Goal: Contribute content: Contribute content

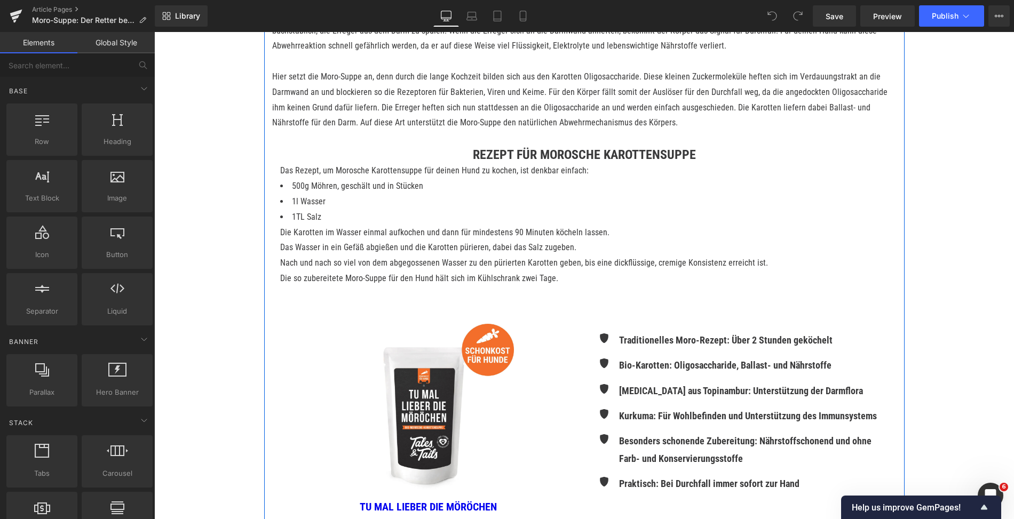
scroll to position [780, 0]
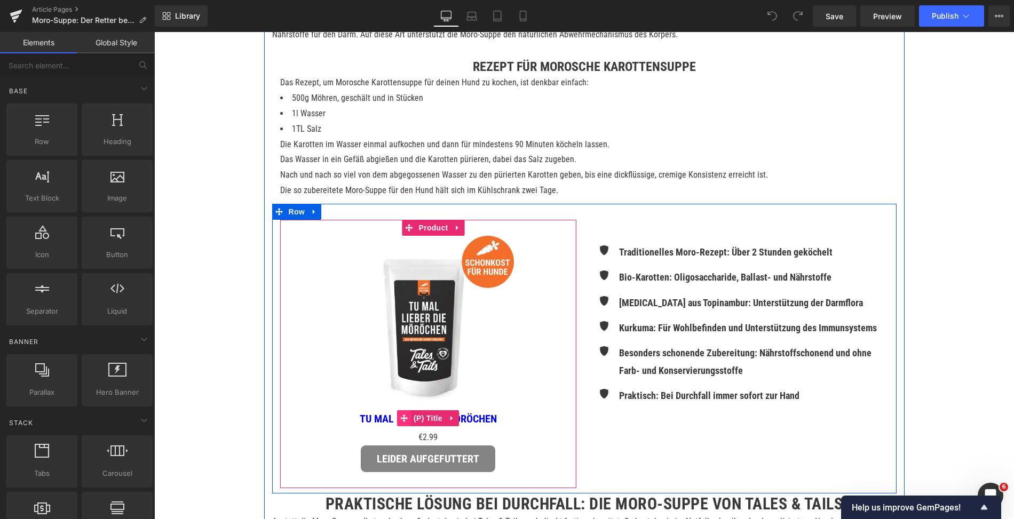
click at [403, 421] on icon at bounding box center [403, 419] width 7 height 8
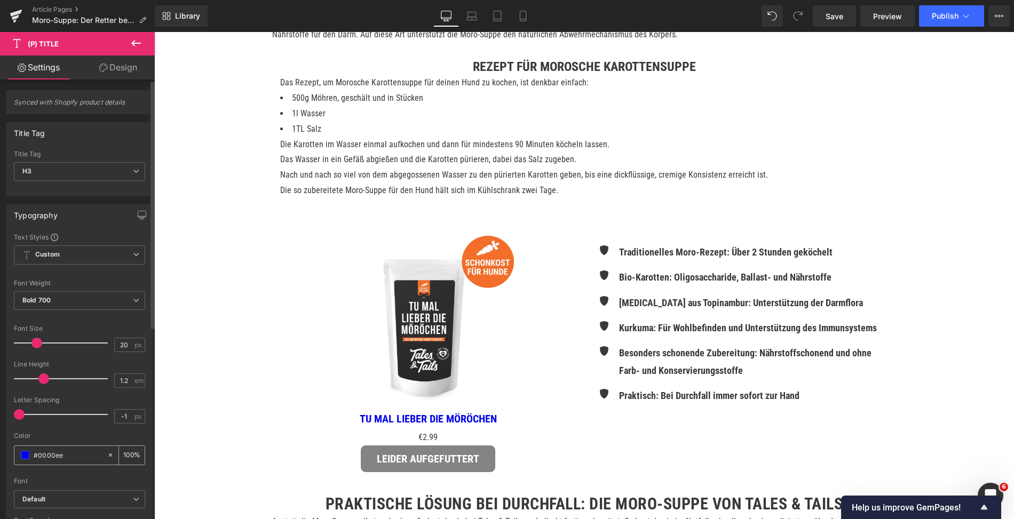
click at [26, 454] on span at bounding box center [25, 455] width 9 height 9
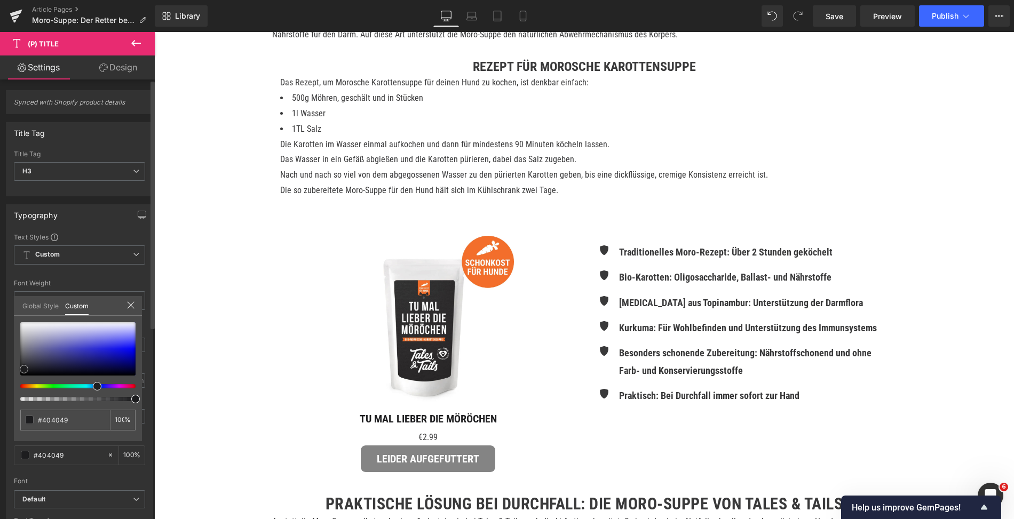
drag, startPoint x: 29, startPoint y: 361, endPoint x: 10, endPoint y: 390, distance: 34.6
click at [10, 390] on div "Typography Text Styles Custom Custom Setup Global Style Custom Setup Global Sty…" at bounding box center [80, 379] width 160 height 367
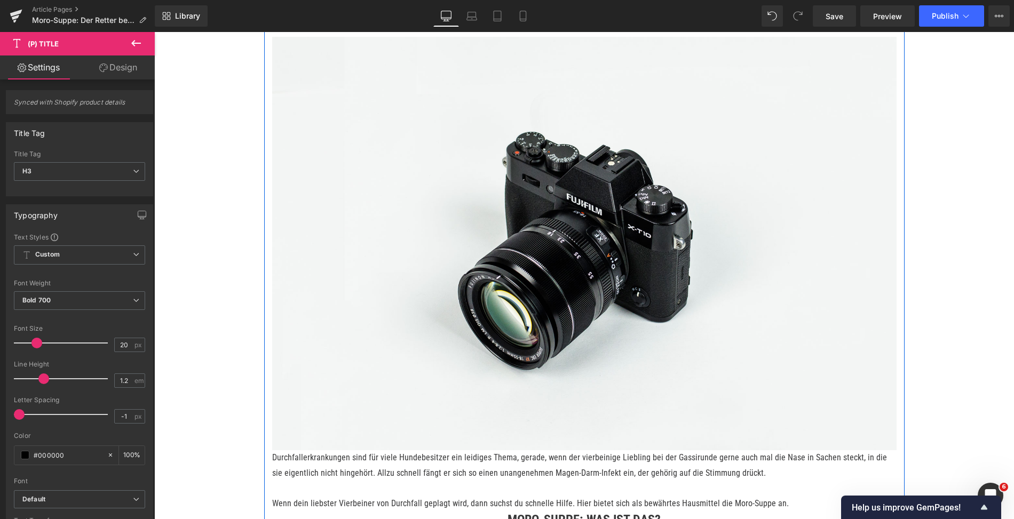
scroll to position [77, 0]
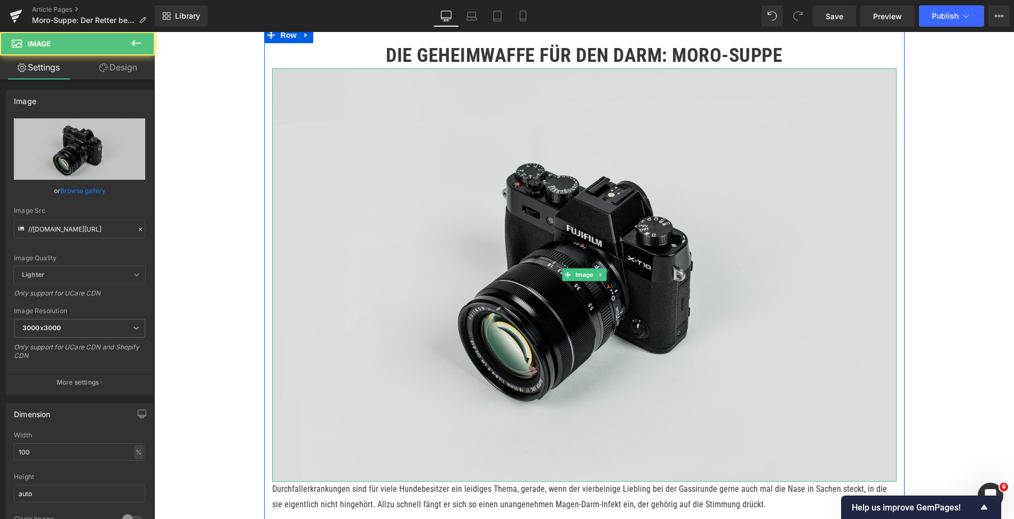
click at [475, 170] on img at bounding box center [584, 275] width 624 height 414
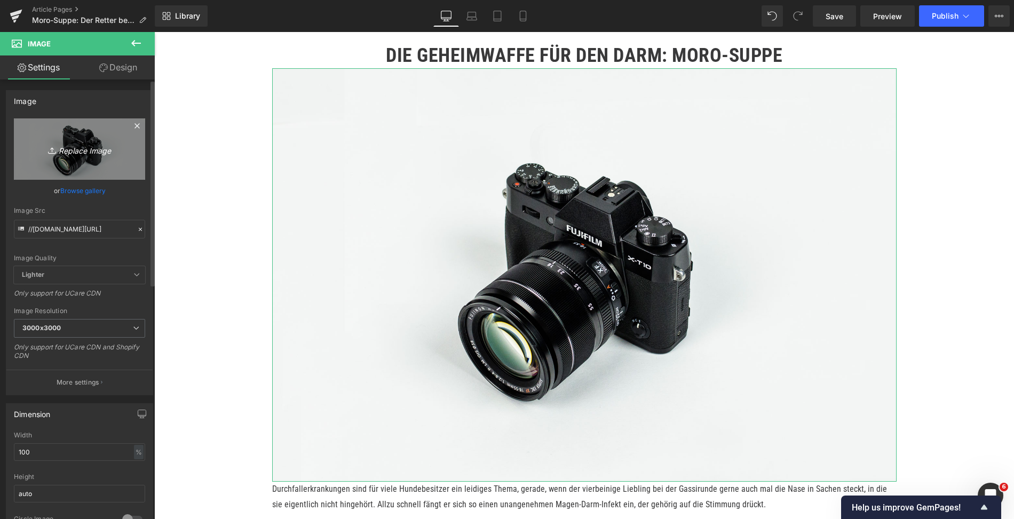
click at [68, 173] on link "Replace Image" at bounding box center [79, 148] width 131 height 61
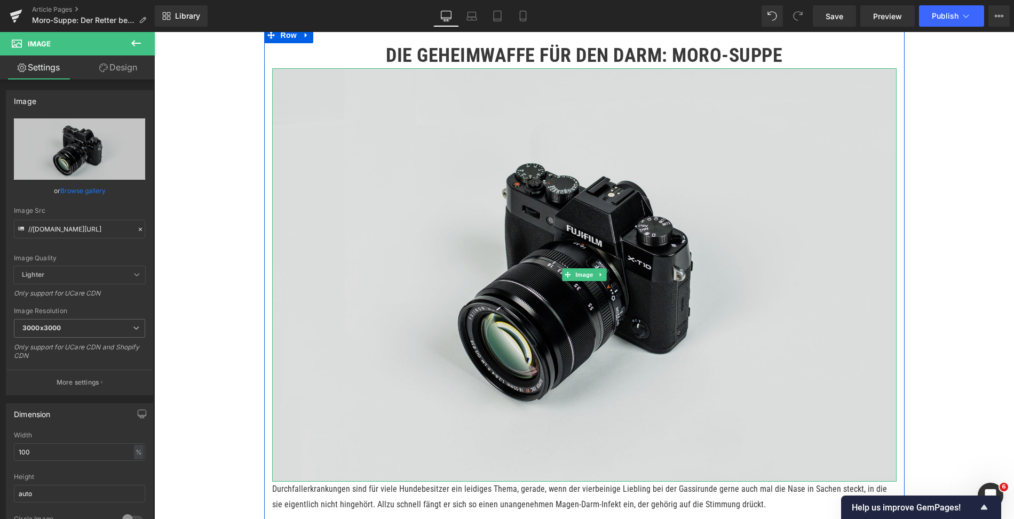
click at [515, 249] on img at bounding box center [584, 275] width 624 height 414
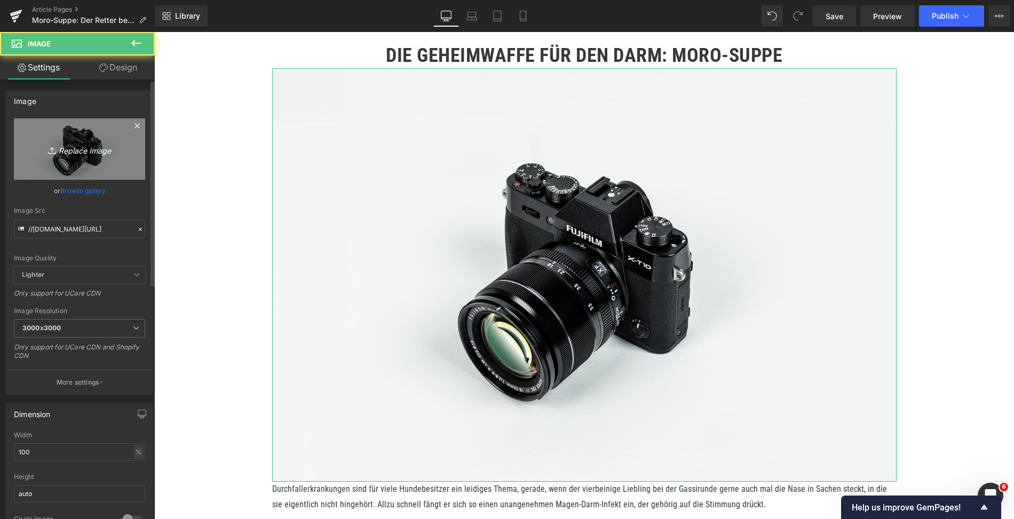
click at [70, 152] on icon "Replace Image" at bounding box center [79, 149] width 85 height 13
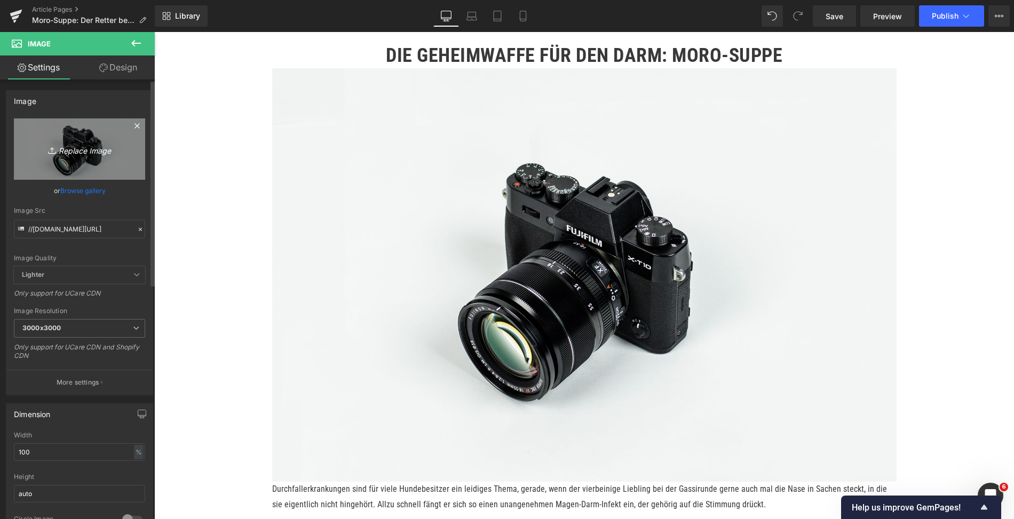
type input "C:\fakepath\Banner Moro soup (1) (1).jpg"
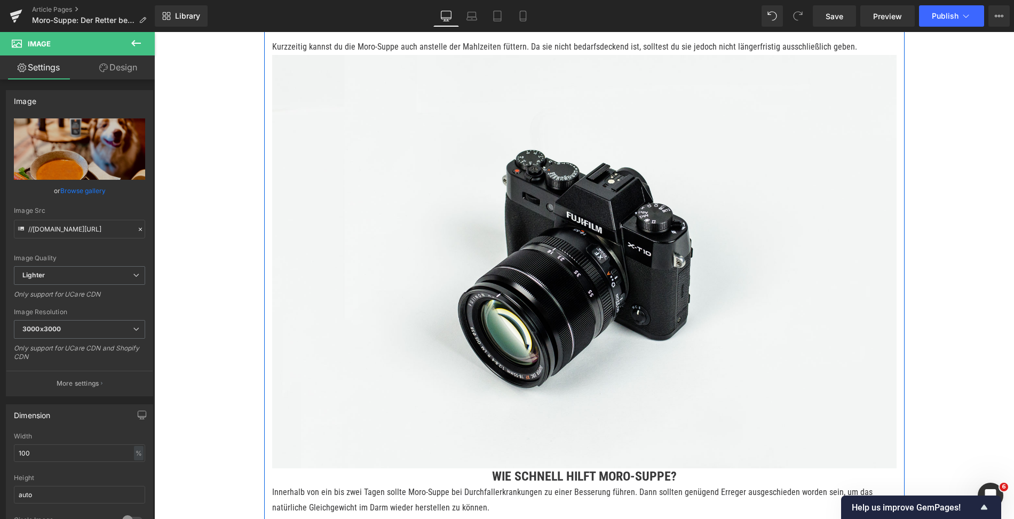
scroll to position [1363, 0]
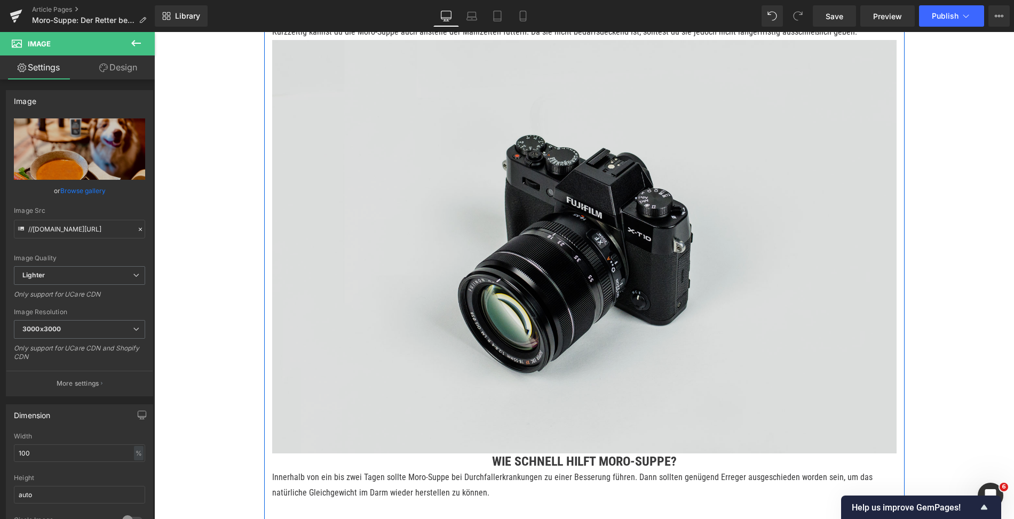
click at [600, 304] on img at bounding box center [584, 247] width 624 height 414
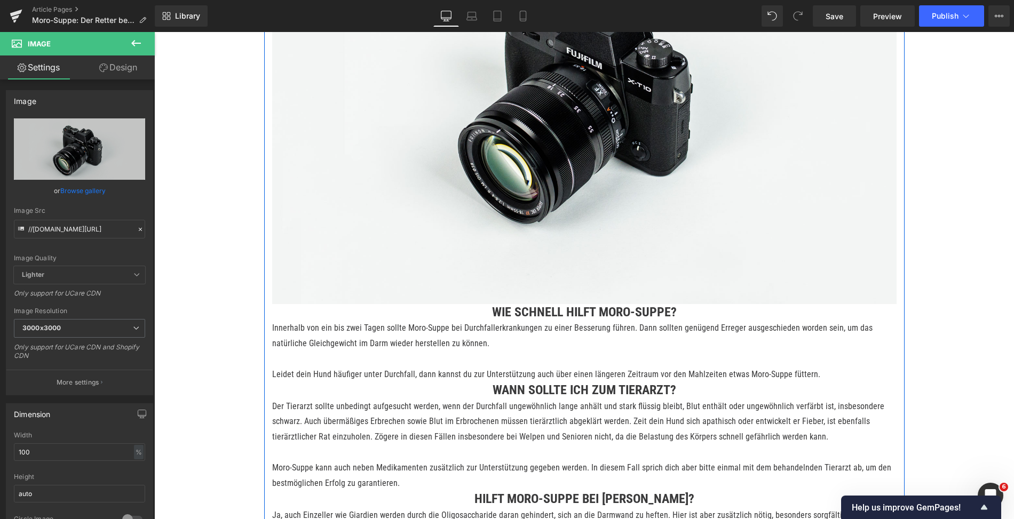
scroll to position [1451, 0]
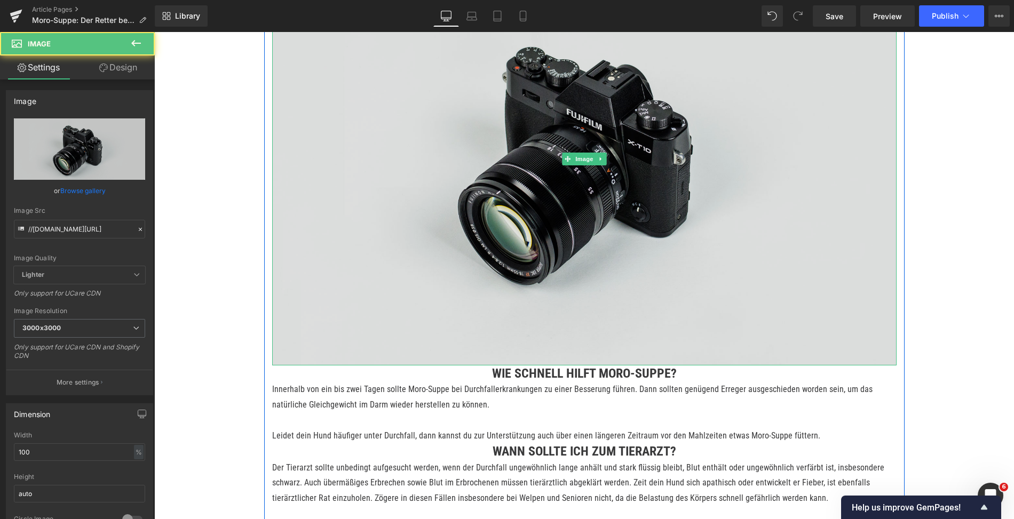
click at [538, 192] on img at bounding box center [584, 159] width 624 height 414
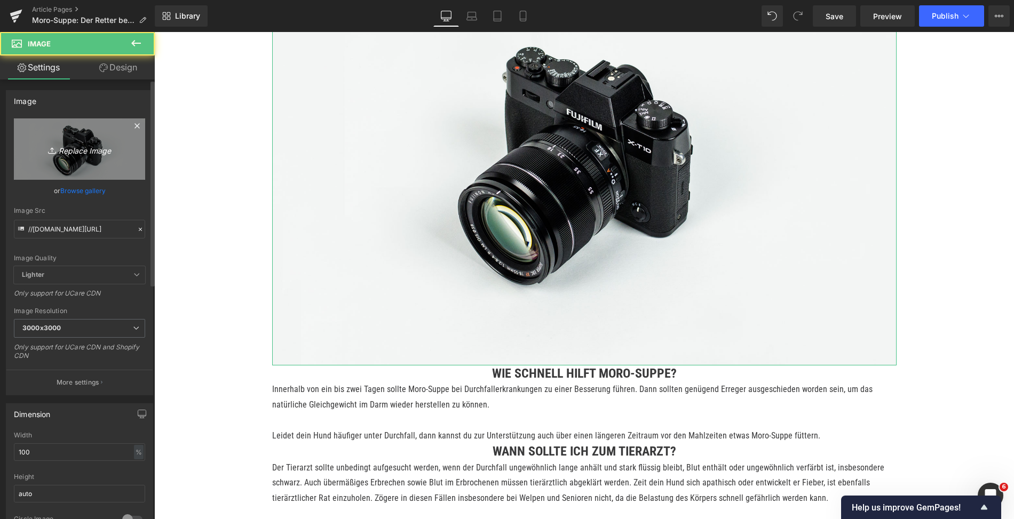
click at [96, 156] on link "Replace Image" at bounding box center [79, 148] width 131 height 61
type input "C:\fakepath\Banner Moro soup (2) (1).jpg"
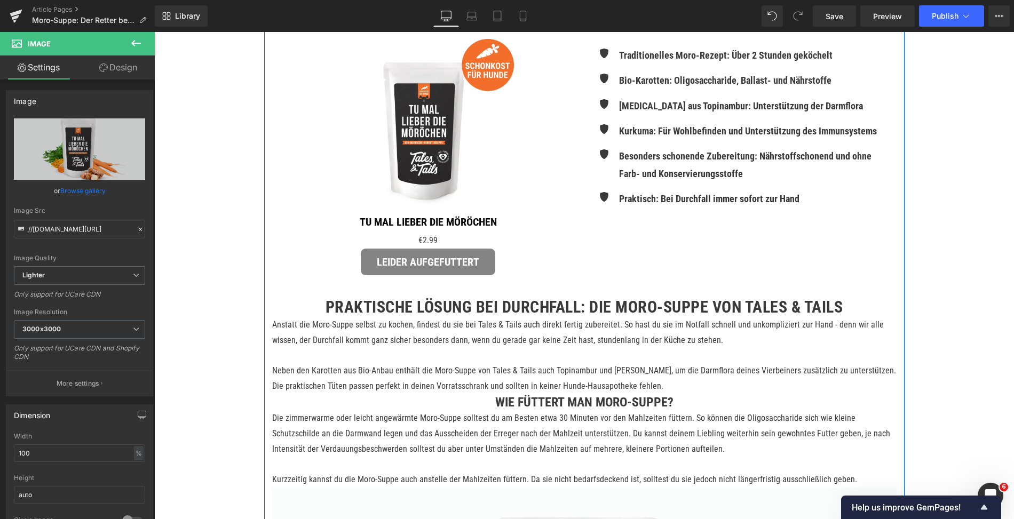
scroll to position [918, 0]
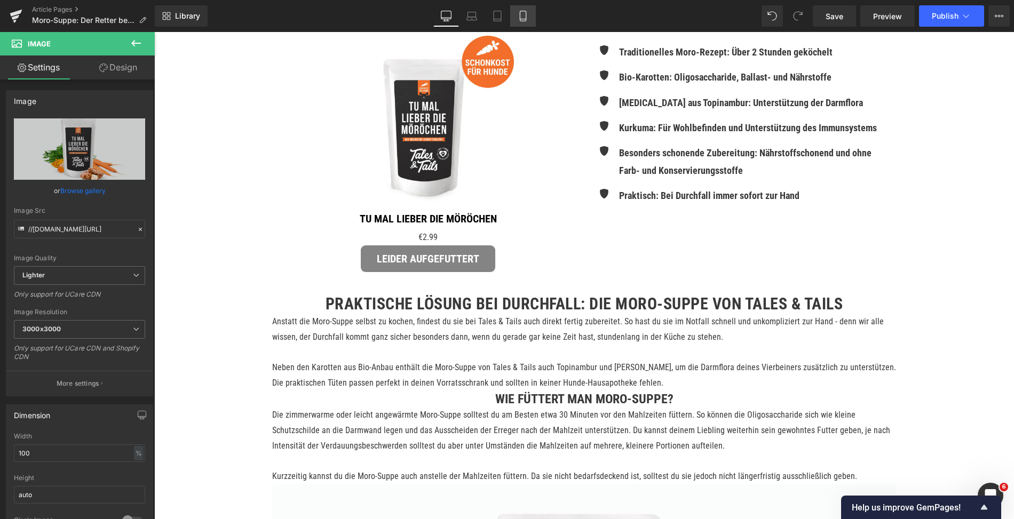
click at [521, 14] on icon at bounding box center [523, 16] width 11 height 11
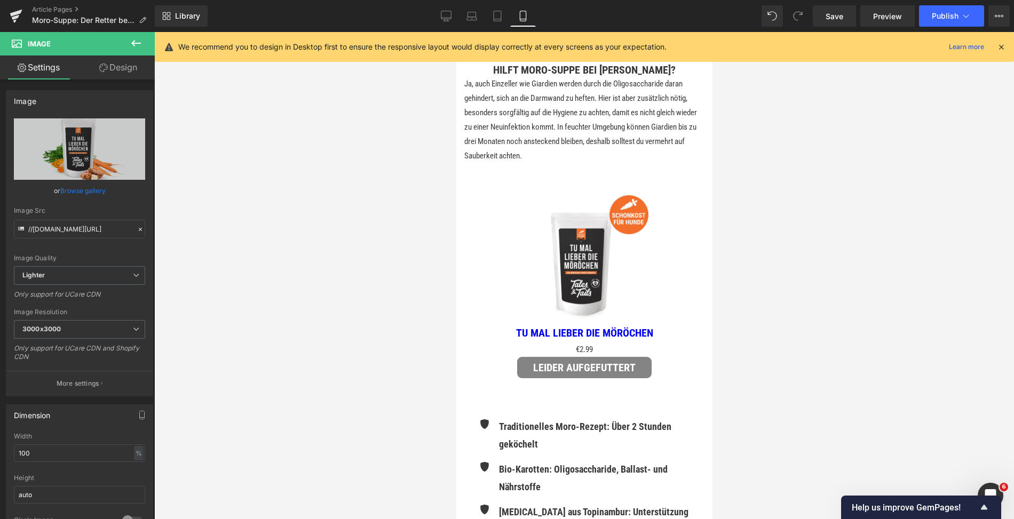
scroll to position [2251, 0]
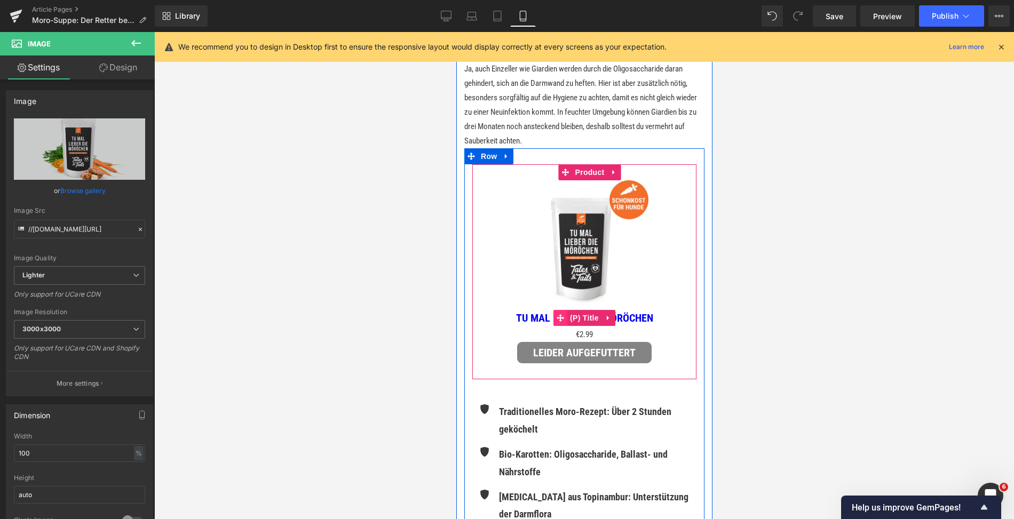
click at [561, 322] on icon at bounding box center [559, 317] width 7 height 7
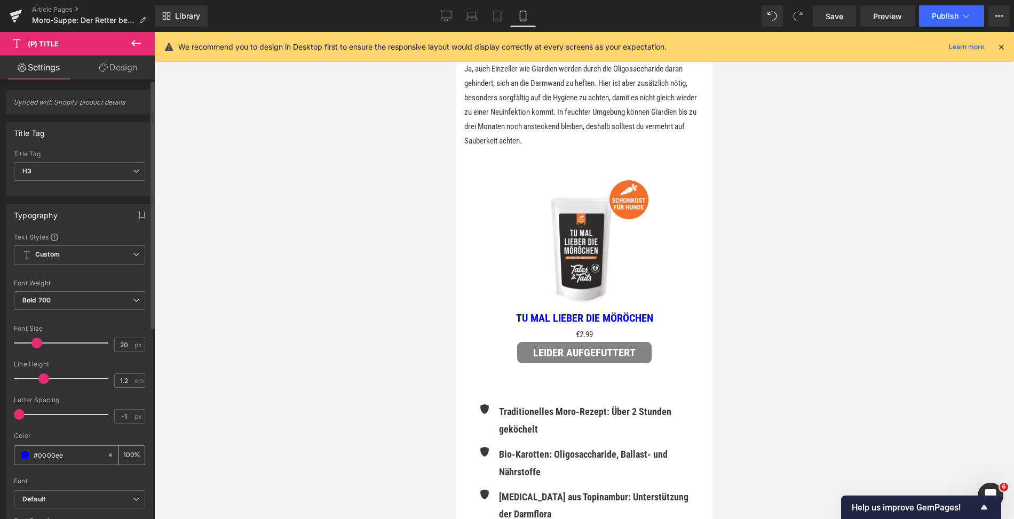
click at [25, 455] on span at bounding box center [25, 455] width 9 height 9
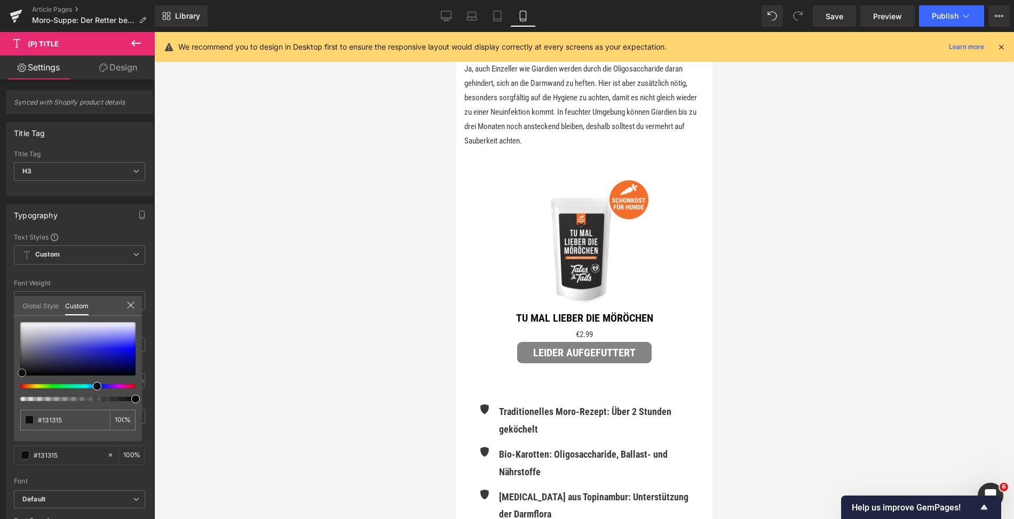
drag, startPoint x: 25, startPoint y: 371, endPoint x: -3, endPoint y: 400, distance: 40.0
click at [0, 400] on html "(P) Title You are previewing how the will restyle your page. You can not edit E…" at bounding box center [507, 259] width 1014 height 519
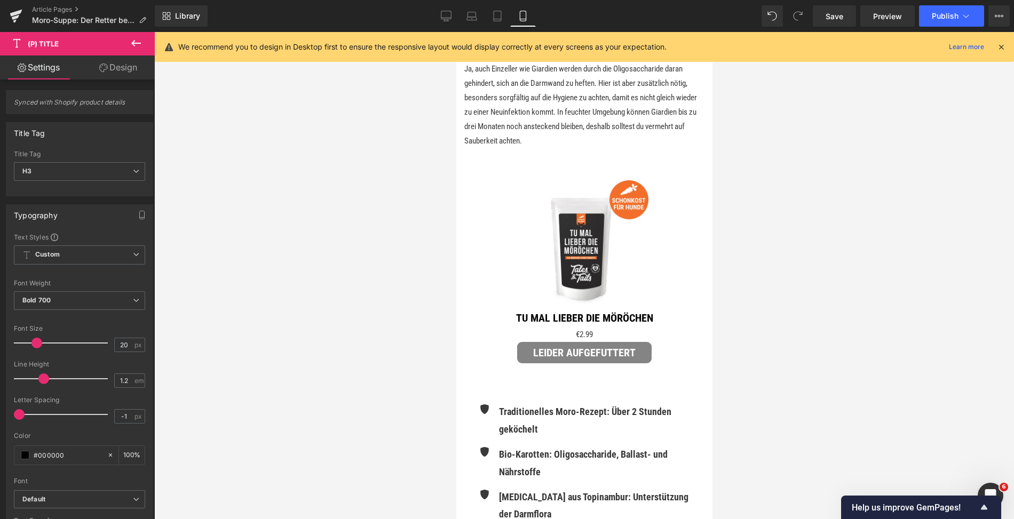
click at [576, 366] on body "Direkt zum Inhalt ✔️ Versandkostenfrei ab 29€ Bestellwert ✔️ Schneller Versand:…" at bounding box center [584, 37] width 256 height 4512
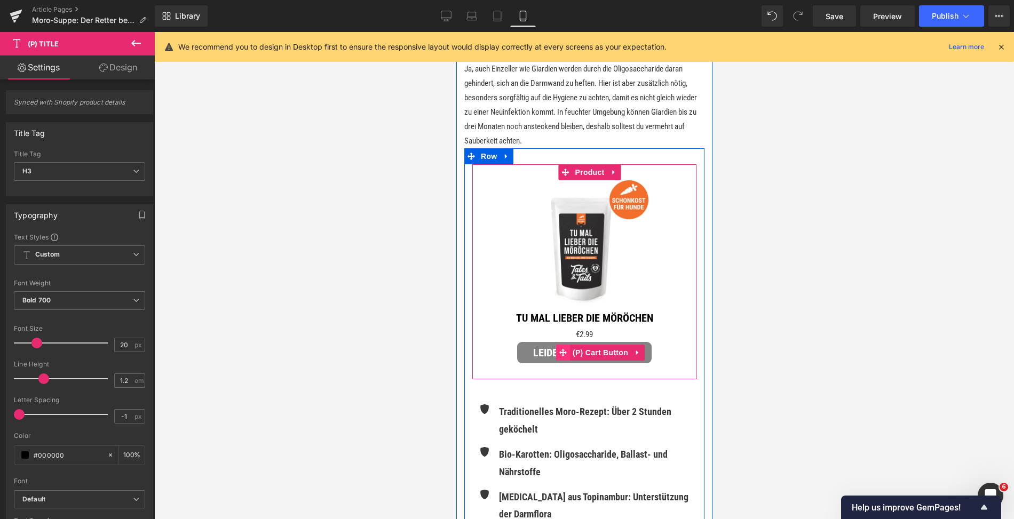
click at [565, 357] on icon at bounding box center [562, 352] width 7 height 7
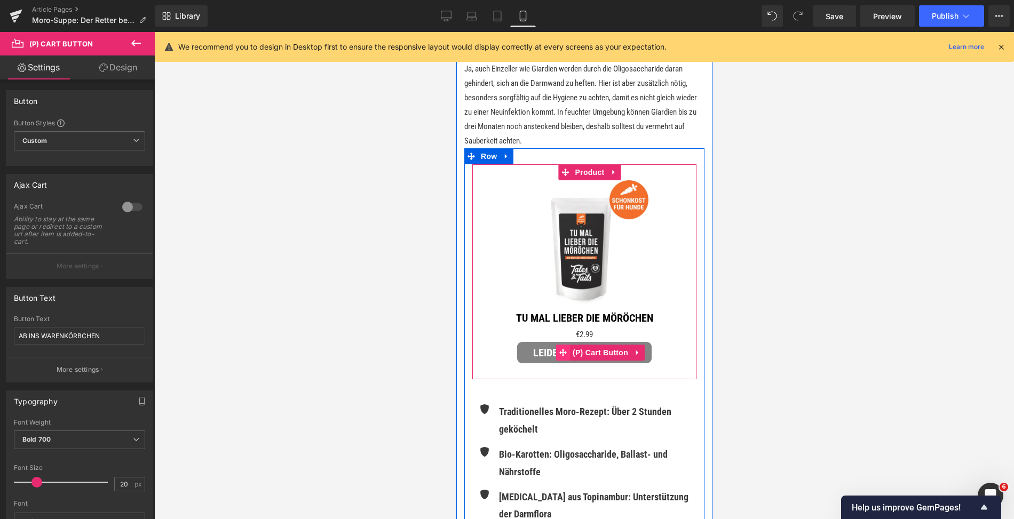
click at [565, 357] on icon at bounding box center [562, 352] width 7 height 7
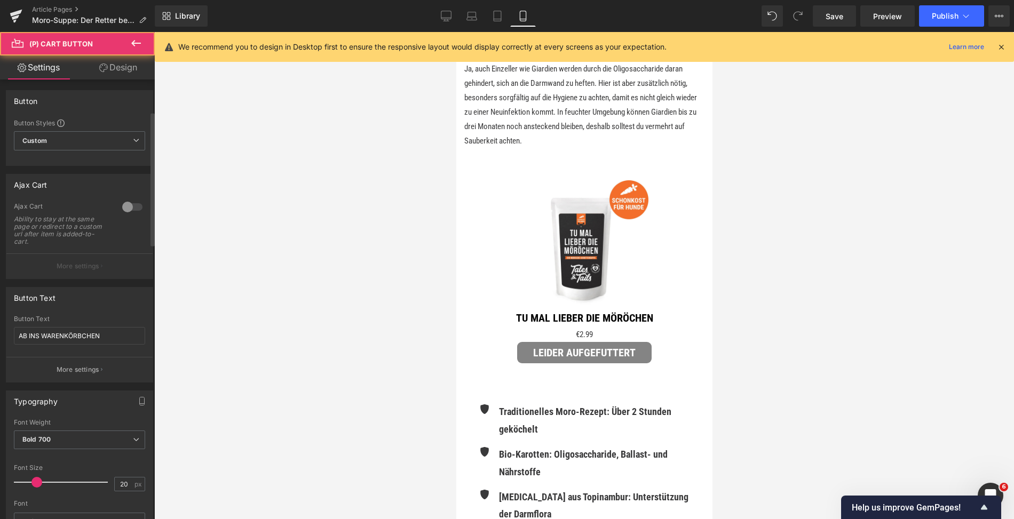
scroll to position [220, 0]
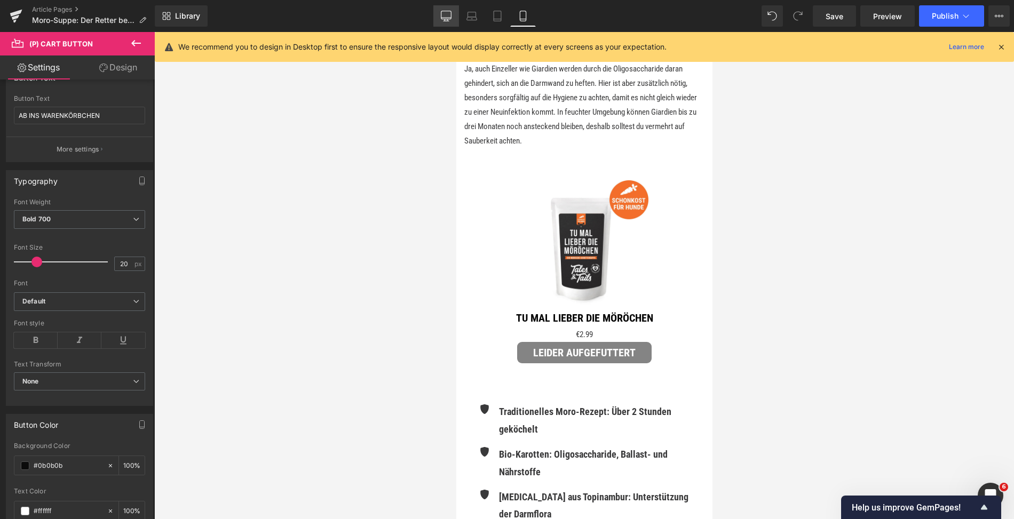
click at [447, 22] on link "Desktop" at bounding box center [446, 15] width 26 height 21
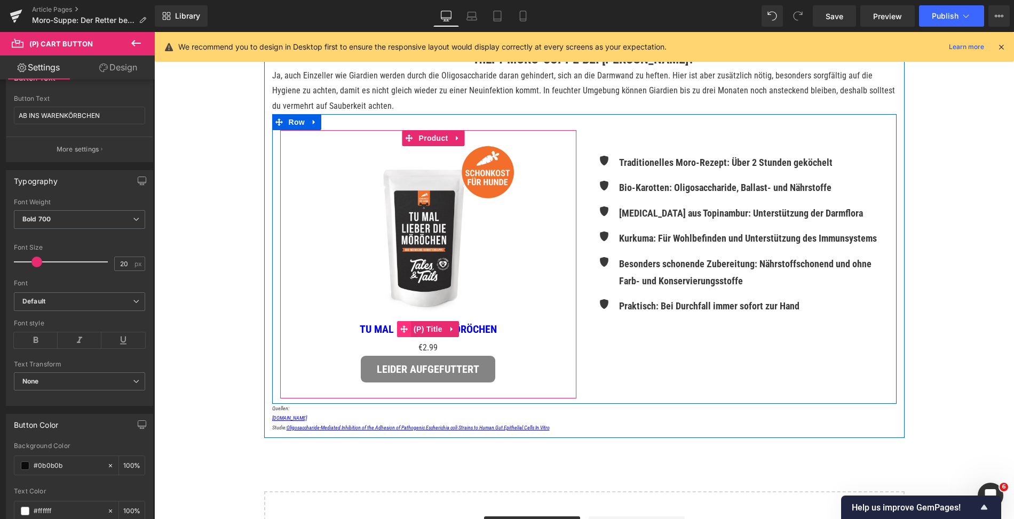
click at [402, 328] on icon at bounding box center [403, 329] width 7 height 7
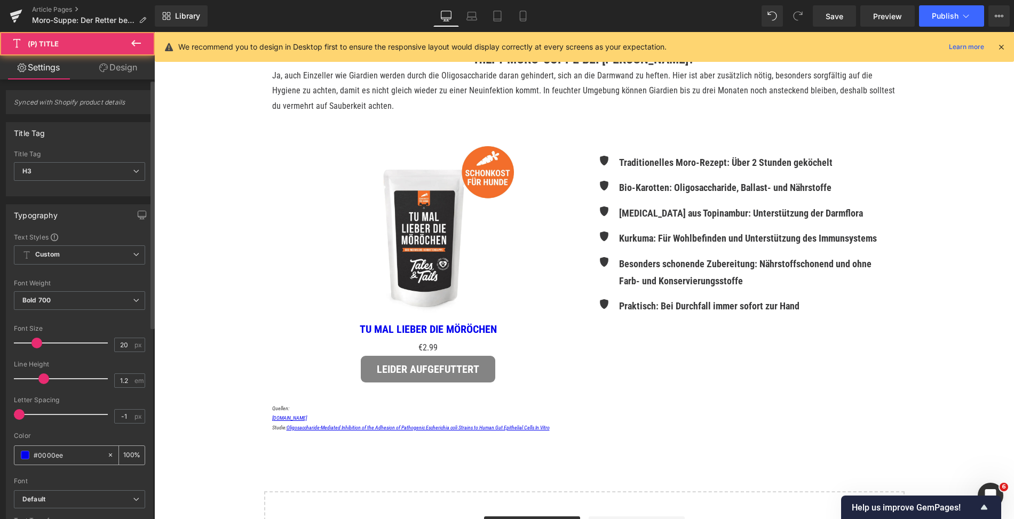
click at [26, 451] on span at bounding box center [25, 455] width 9 height 9
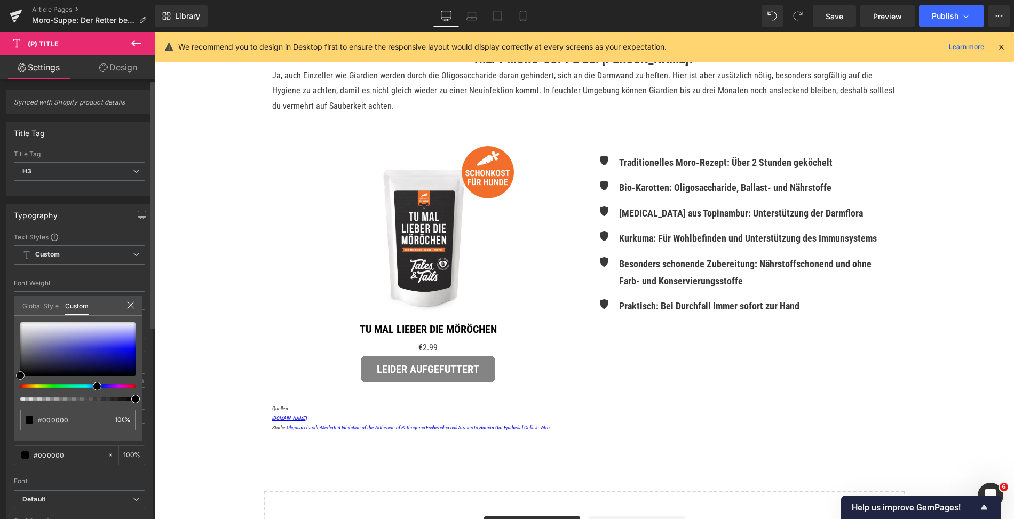
drag, startPoint x: 25, startPoint y: 369, endPoint x: 5, endPoint y: 381, distance: 23.3
click at [5, 381] on div "Typography Text Styles Custom Custom Setup Global Style Custom Setup Global Sty…" at bounding box center [80, 379] width 160 height 367
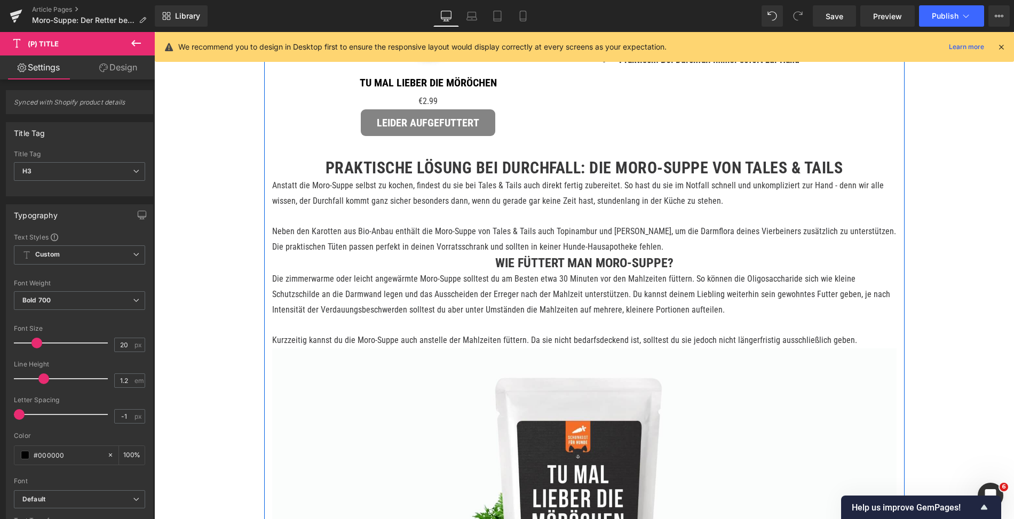
scroll to position [1097, 0]
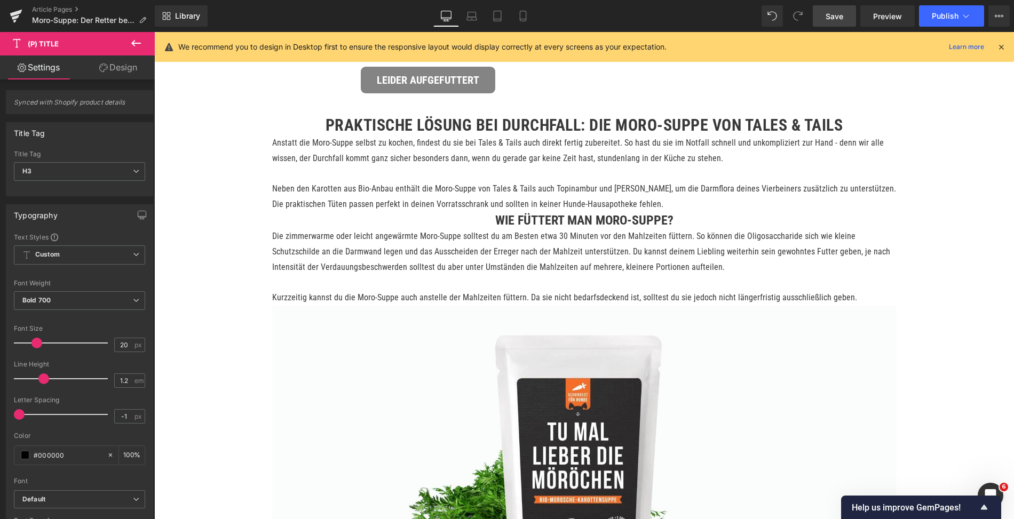
click at [834, 14] on span "Save" at bounding box center [835, 16] width 18 height 11
click at [1003, 44] on icon at bounding box center [1001, 47] width 10 height 10
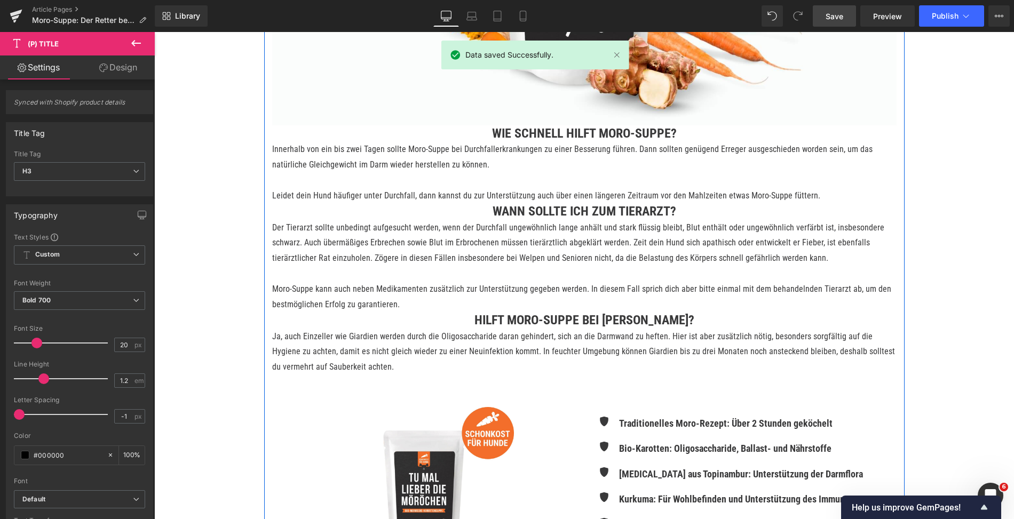
scroll to position [1682, 0]
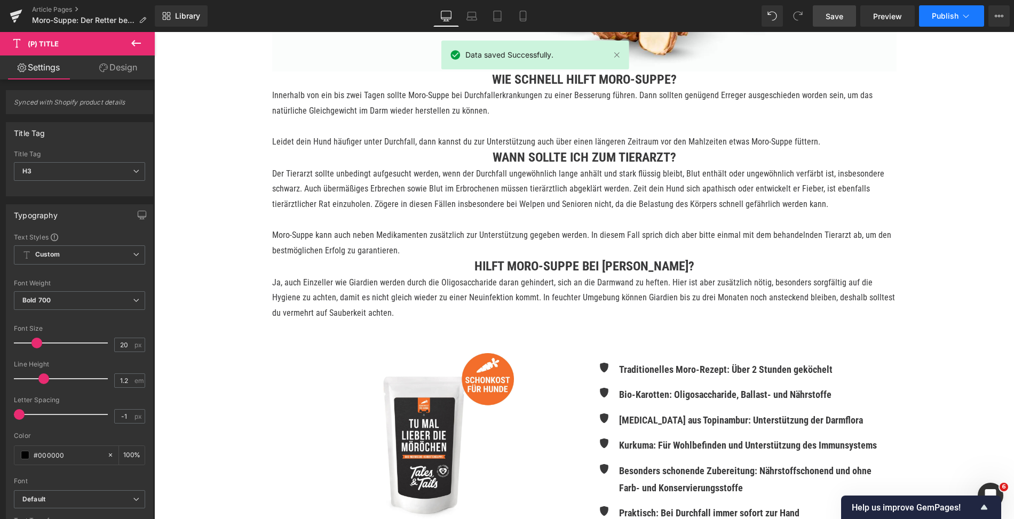
click at [968, 18] on icon at bounding box center [966, 16] width 11 height 11
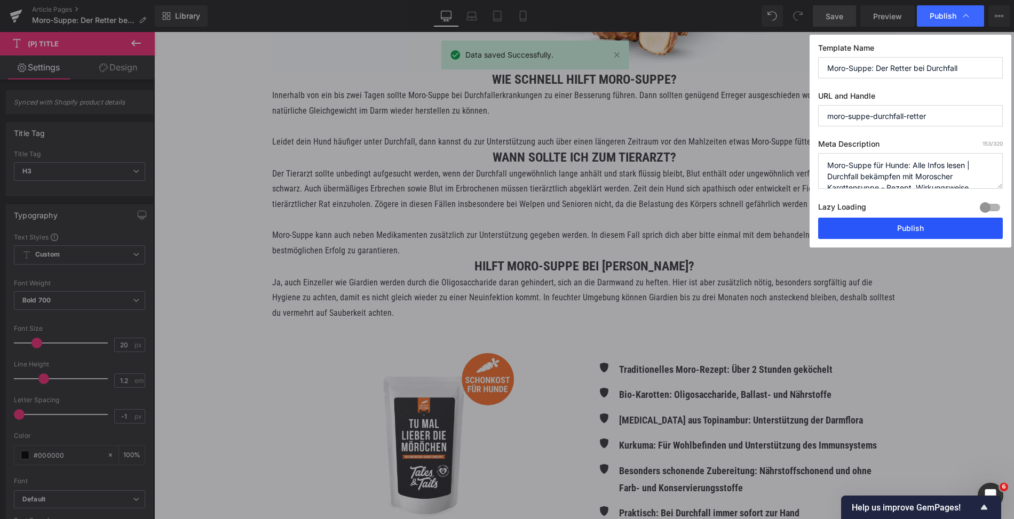
click at [907, 221] on button "Publish" at bounding box center [910, 228] width 185 height 21
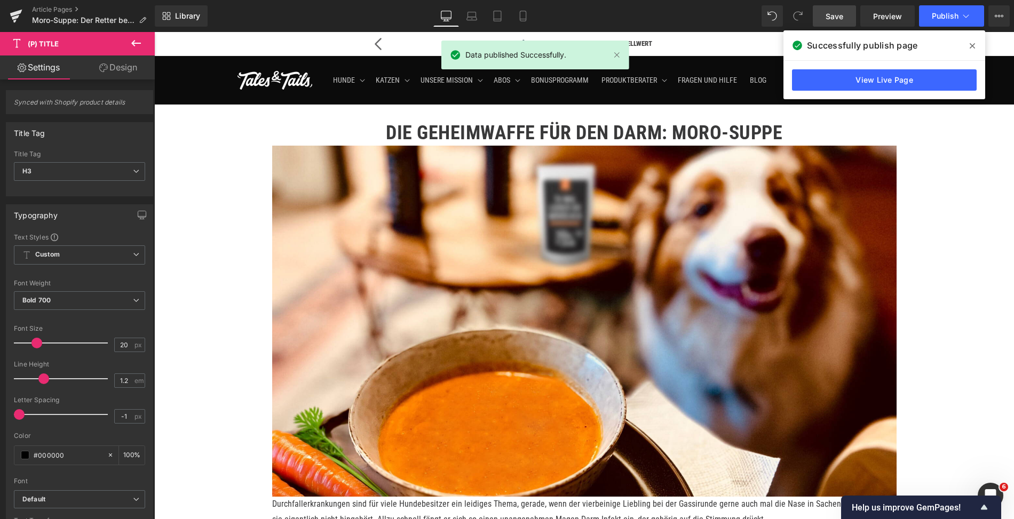
click at [974, 48] on icon at bounding box center [972, 46] width 5 height 9
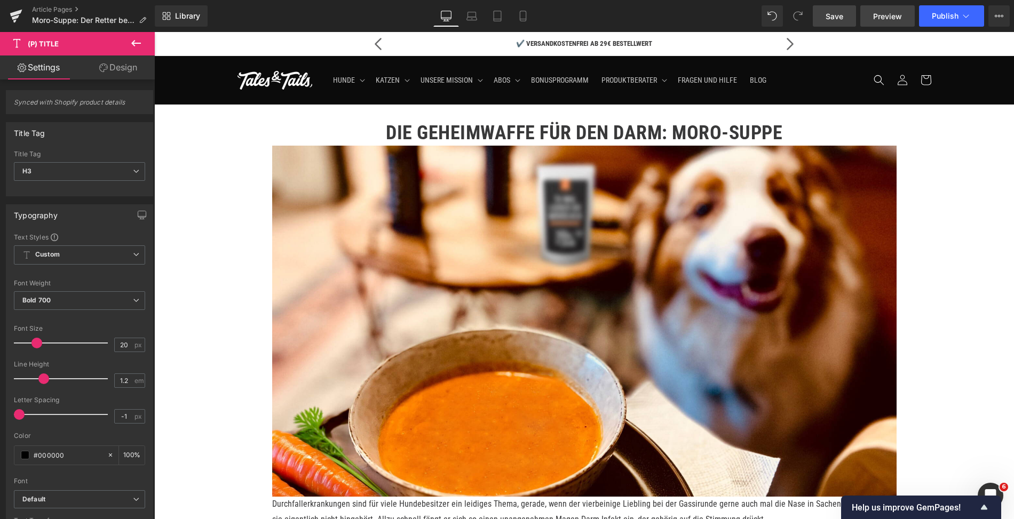
click at [890, 19] on span "Preview" at bounding box center [887, 16] width 29 height 11
click at [840, 21] on span "Save" at bounding box center [835, 16] width 18 height 11
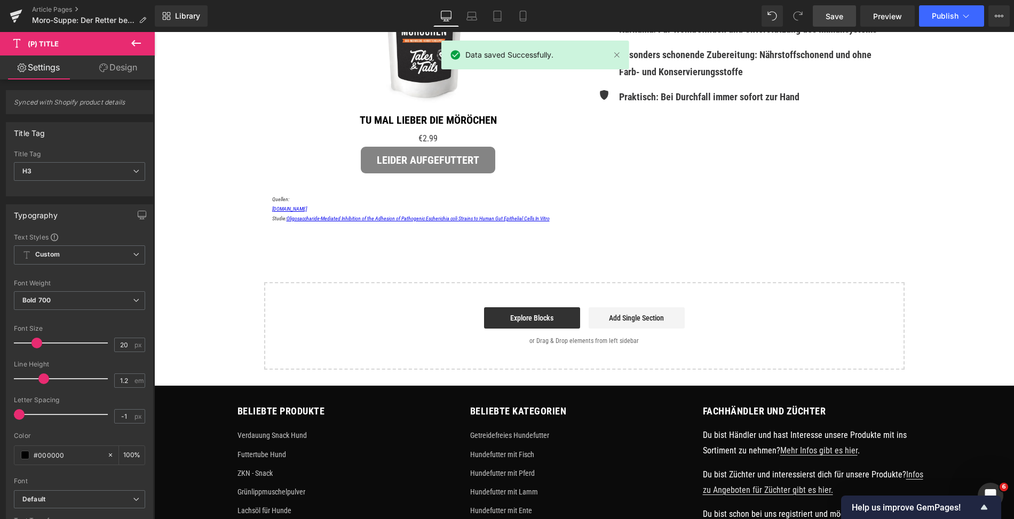
scroll to position [1759, 0]
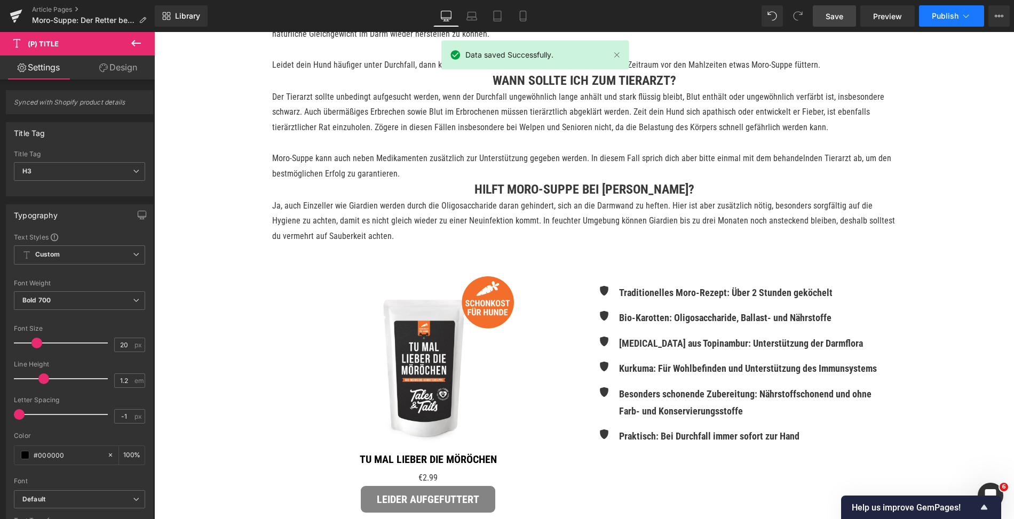
click at [966, 19] on icon at bounding box center [966, 16] width 11 height 11
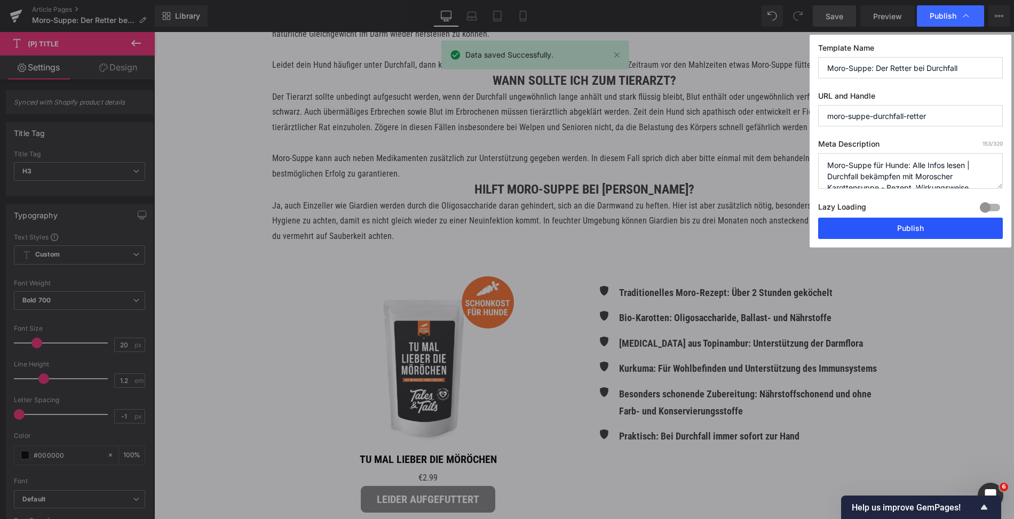
click at [902, 226] on button "Publish" at bounding box center [910, 228] width 185 height 21
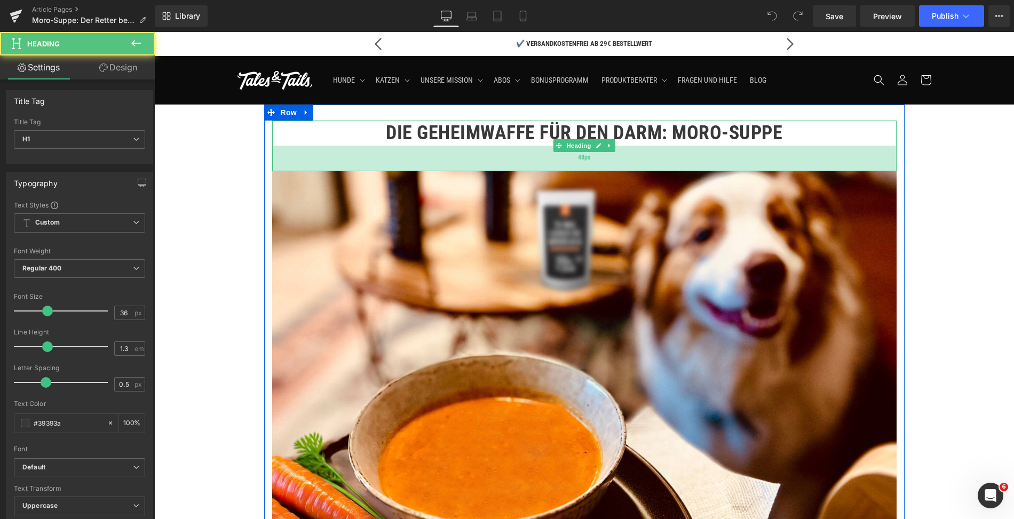
drag, startPoint x: 546, startPoint y: 143, endPoint x: 546, endPoint y: 169, distance: 25.6
click at [546, 169] on div "48px" at bounding box center [584, 159] width 624 height 26
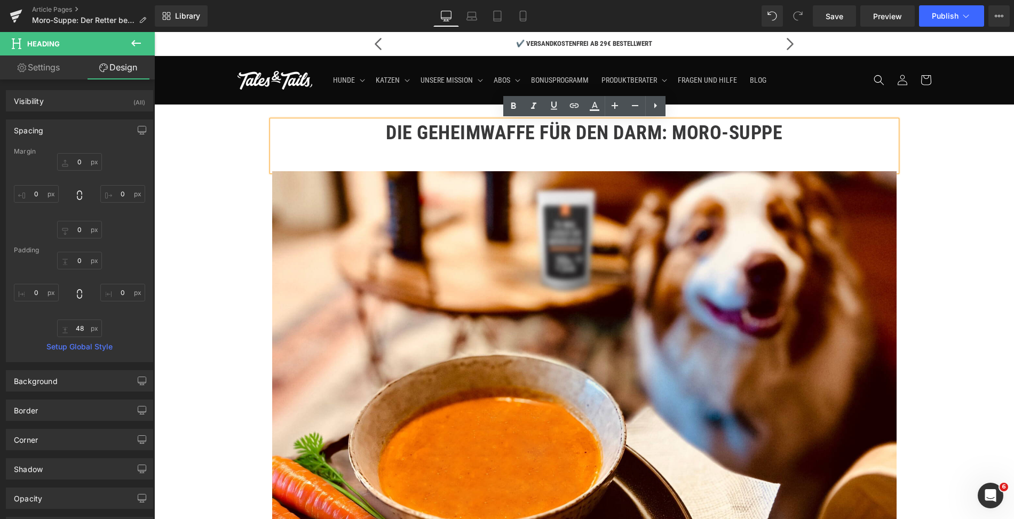
click at [532, 121] on div "Die Geheimwaffe für den Darm: Moro-Suppe" at bounding box center [584, 146] width 624 height 51
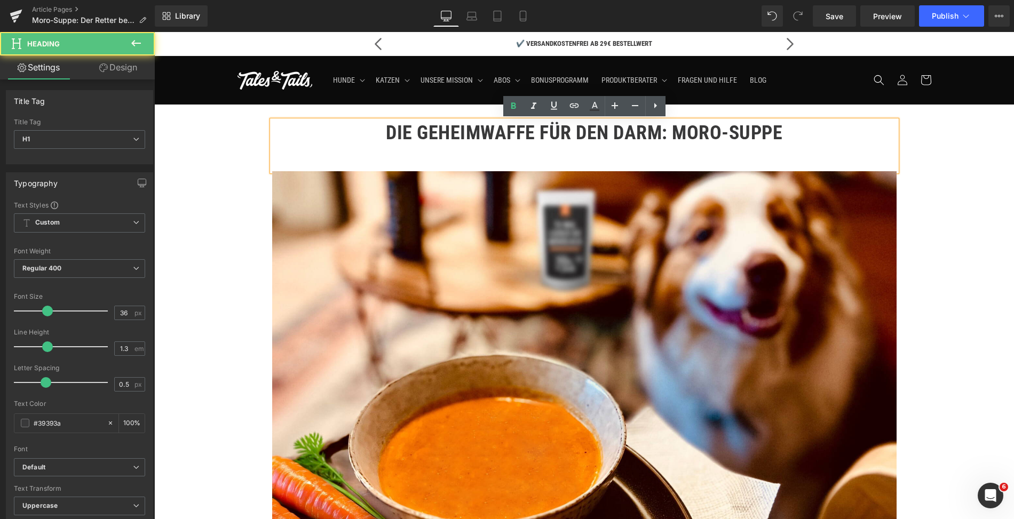
click at [313, 151] on div "Die Geheimwaffe für den Darm: Moro-Suppe" at bounding box center [584, 146] width 624 height 51
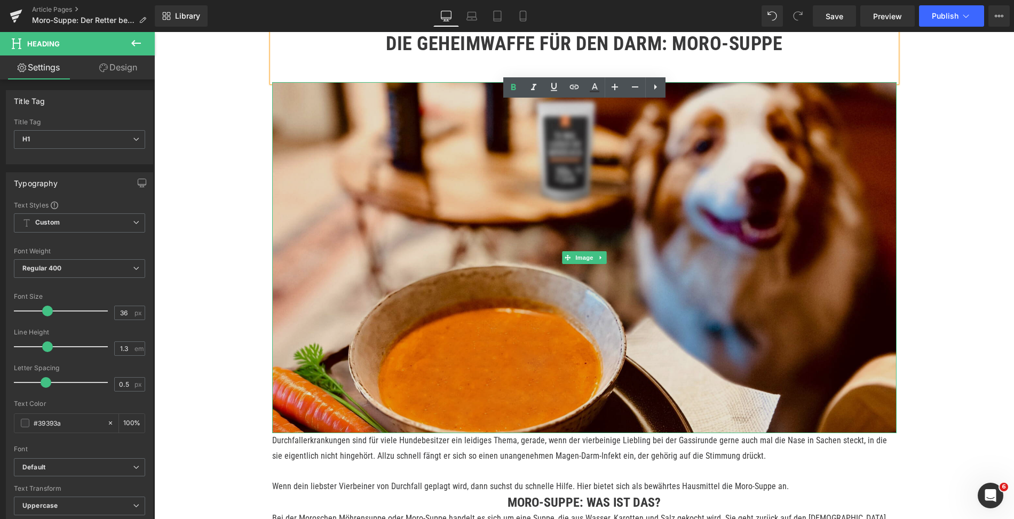
scroll to position [291, 0]
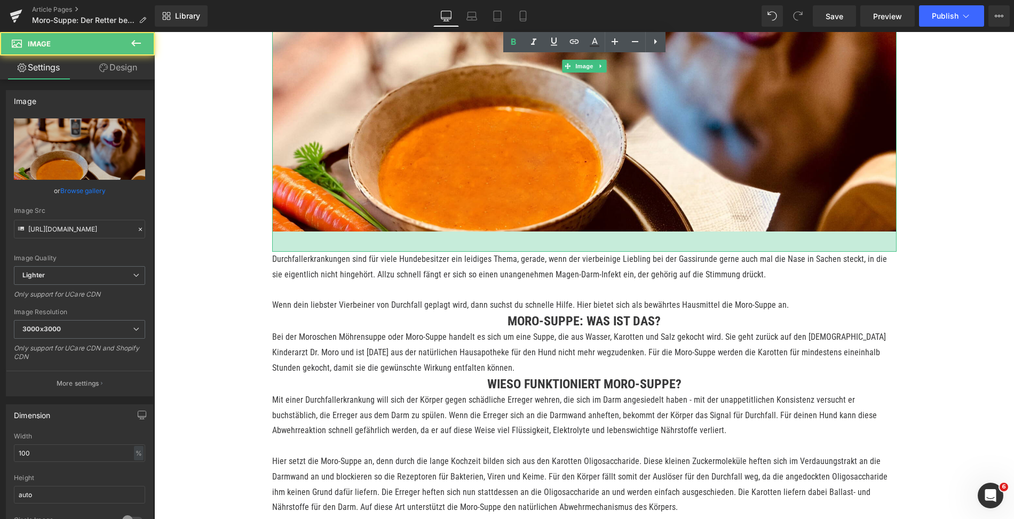
drag, startPoint x: 437, startPoint y: 230, endPoint x: 437, endPoint y: 251, distance: 20.8
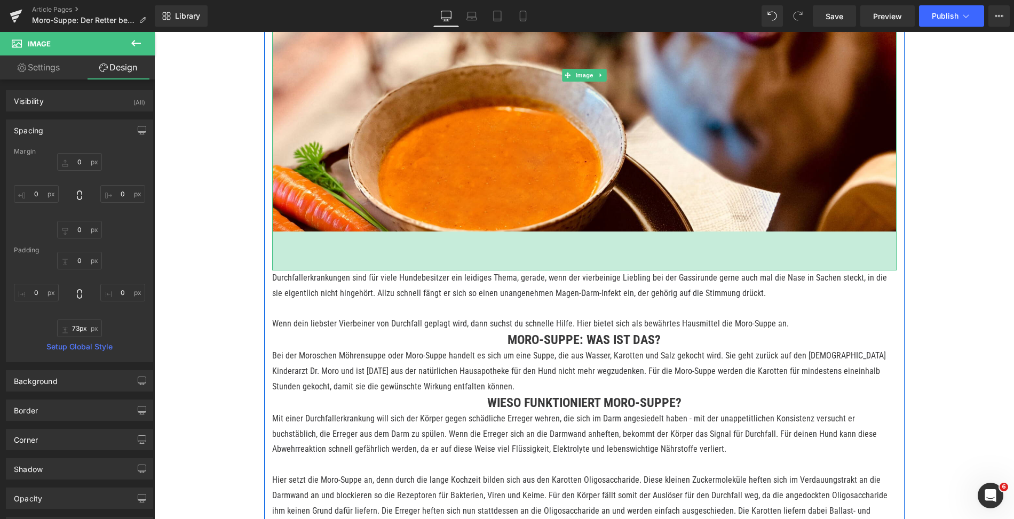
drag, startPoint x: 437, startPoint y: 250, endPoint x: 437, endPoint y: 268, distance: 18.1
type input "72px"
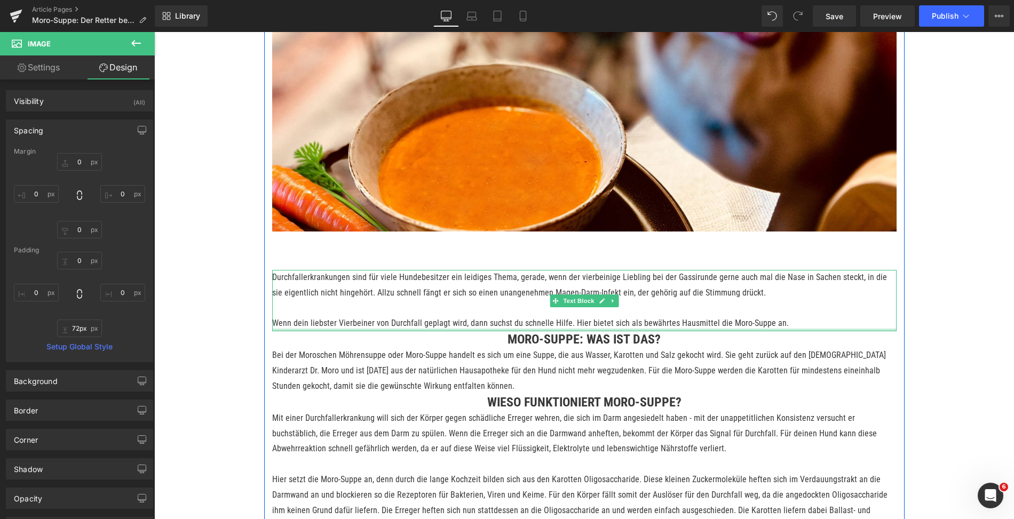
click at [379, 327] on p "Wenn dein liebster Vierbeiner von Durchfall geplagt wird, dann suchst du schnel…" at bounding box center [584, 323] width 624 height 15
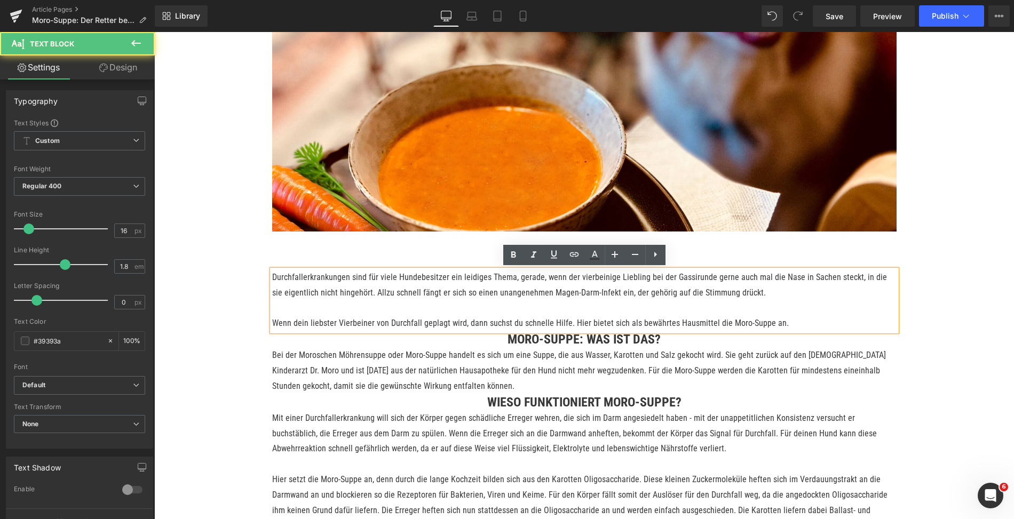
click at [341, 278] on p "Durchfallerkrankungen sind für viele Hundebesitzer ein leidiges Thema, gerade, …" at bounding box center [584, 285] width 624 height 31
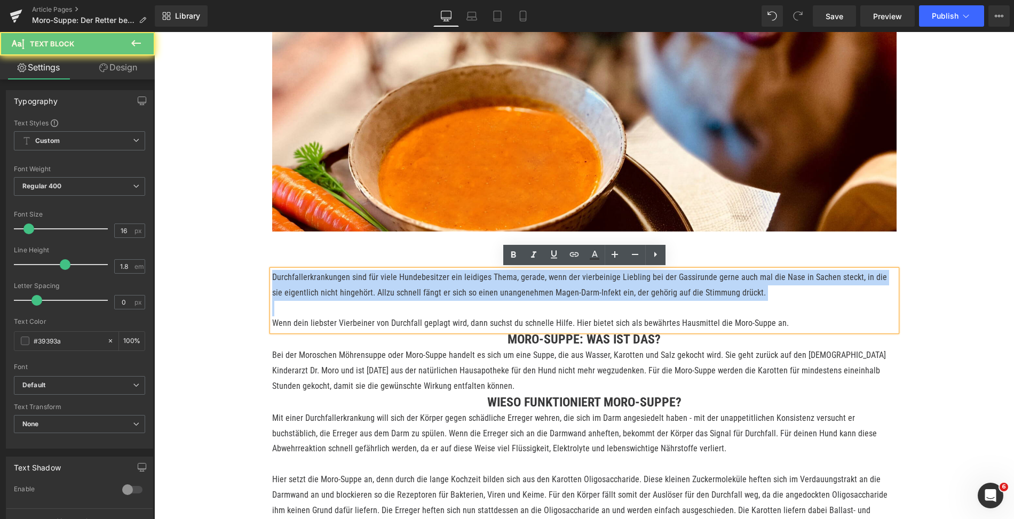
click at [341, 278] on p "Durchfallerkrankungen sind für viele Hundebesitzer ein leidiges Thema, gerade, …" at bounding box center [584, 285] width 624 height 31
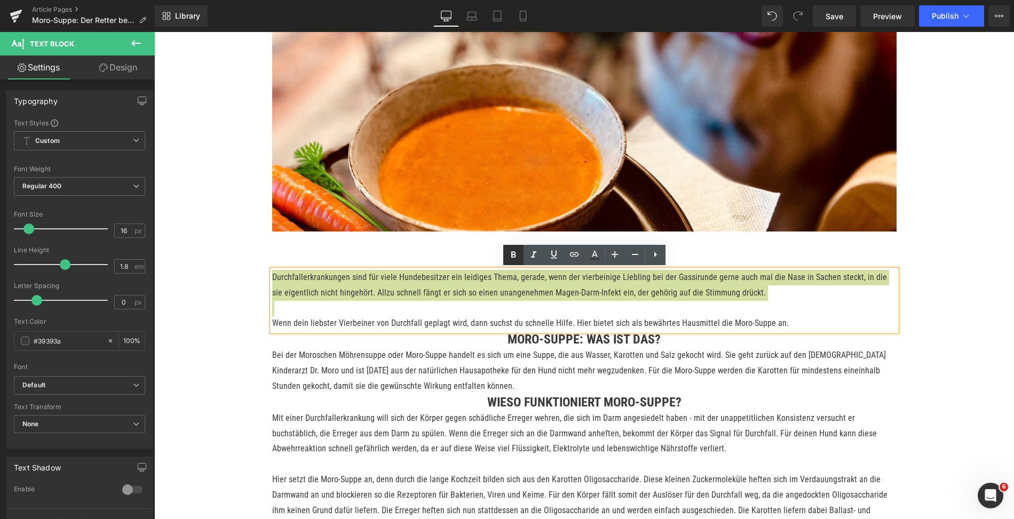
click at [511, 258] on icon at bounding box center [513, 255] width 13 height 13
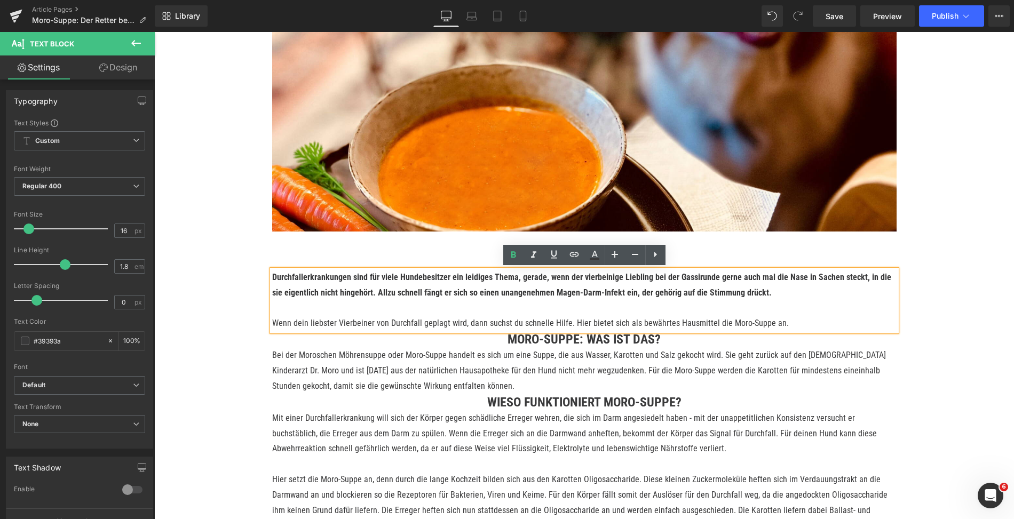
click at [432, 318] on p "Wenn dein liebster Vierbeiner von Durchfall geplagt wird, dann suchst du schnel…" at bounding box center [584, 323] width 624 height 15
click at [787, 323] on p "Wenn dein liebster Vierbeiner von Durchfall geplagt wird, dann suchst du schnel…" at bounding box center [584, 323] width 624 height 15
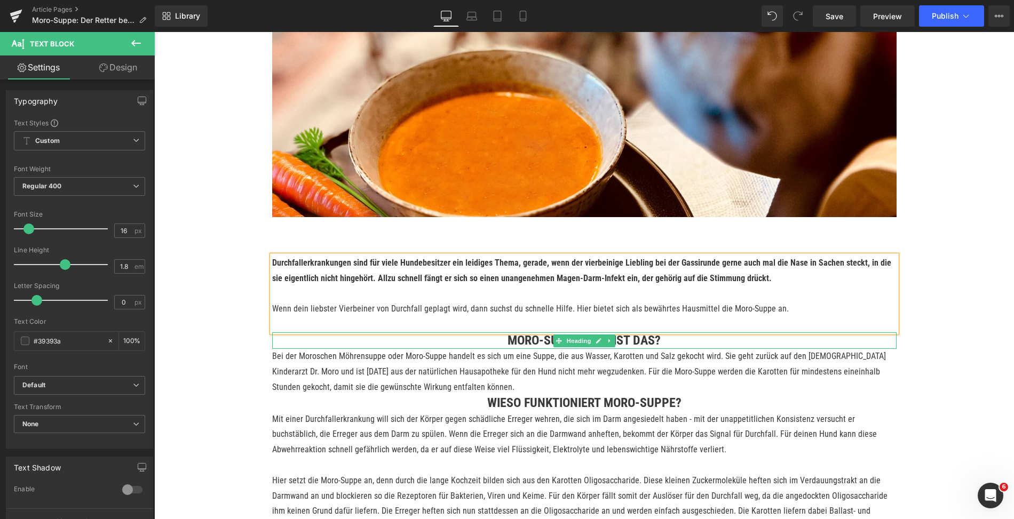
scroll to position [350, 0]
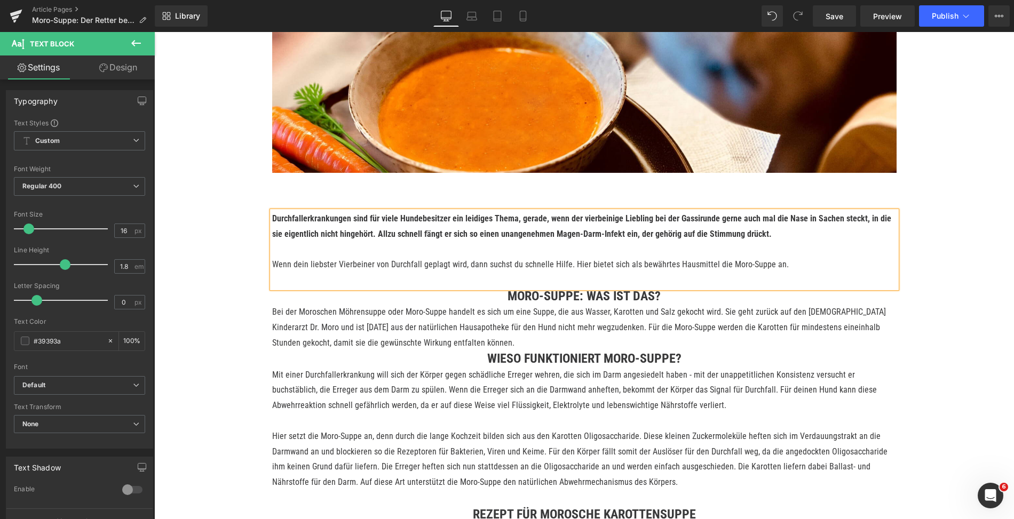
click at [443, 262] on p "Wenn dein liebster Vierbeiner von Durchfall geplagt wird, dann suchst du schnel…" at bounding box center [584, 264] width 624 height 15
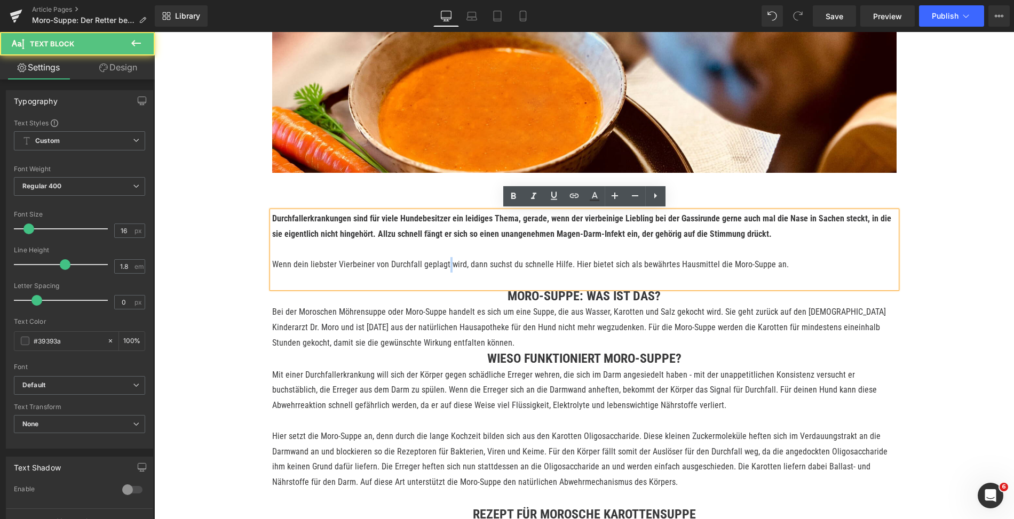
click at [443, 262] on p "Wenn dein liebster Vierbeiner von Durchfall geplagt wird, dann suchst du schnel…" at bounding box center [584, 264] width 624 height 15
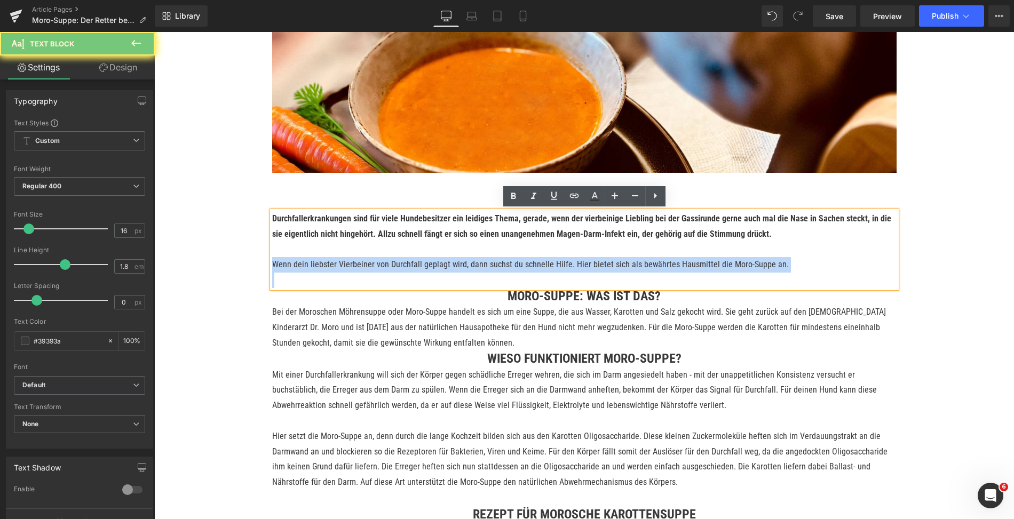
click at [443, 262] on p "Wenn dein liebster Vierbeiner von Durchfall geplagt wird, dann suchst du schnel…" at bounding box center [584, 264] width 624 height 15
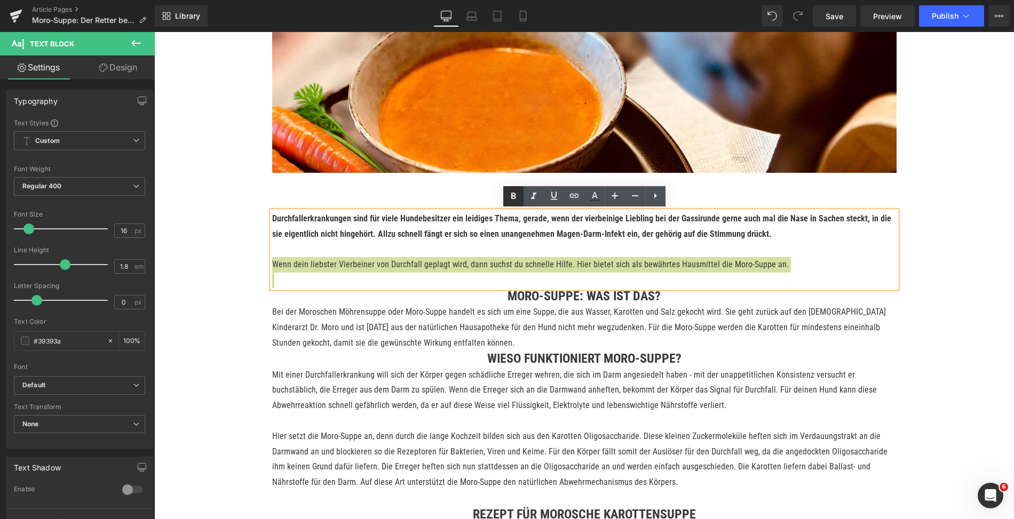
click at [511, 199] on icon at bounding box center [513, 196] width 5 height 6
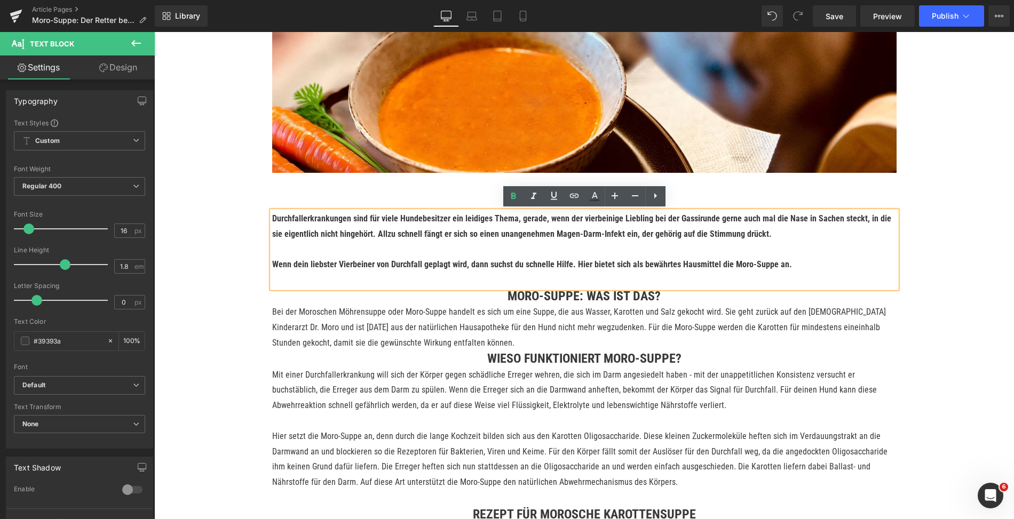
click at [154, 32] on div "72px" at bounding box center [154, 32] width 0 height 0
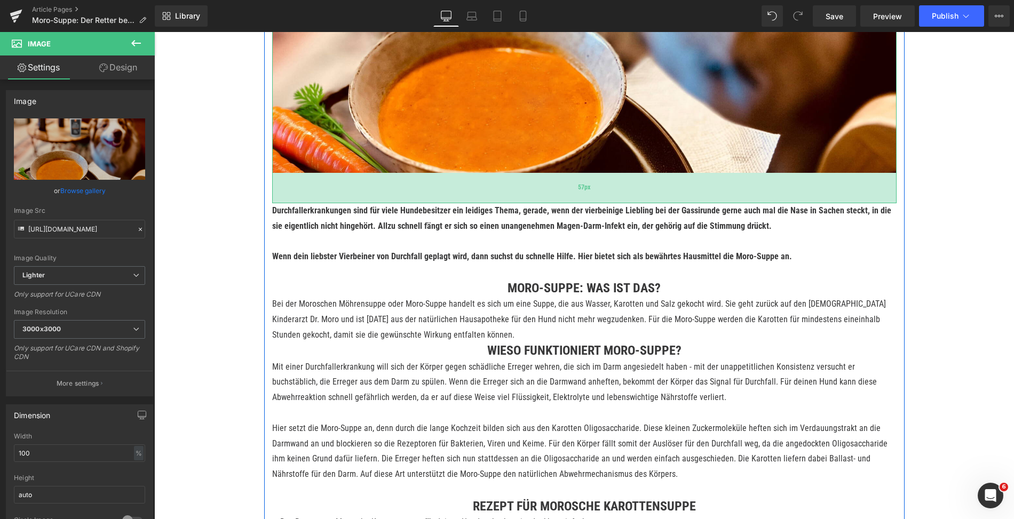
drag, startPoint x: 468, startPoint y: 185, endPoint x: 468, endPoint y: 177, distance: 8.0
click at [468, 177] on div "57px" at bounding box center [584, 188] width 624 height 30
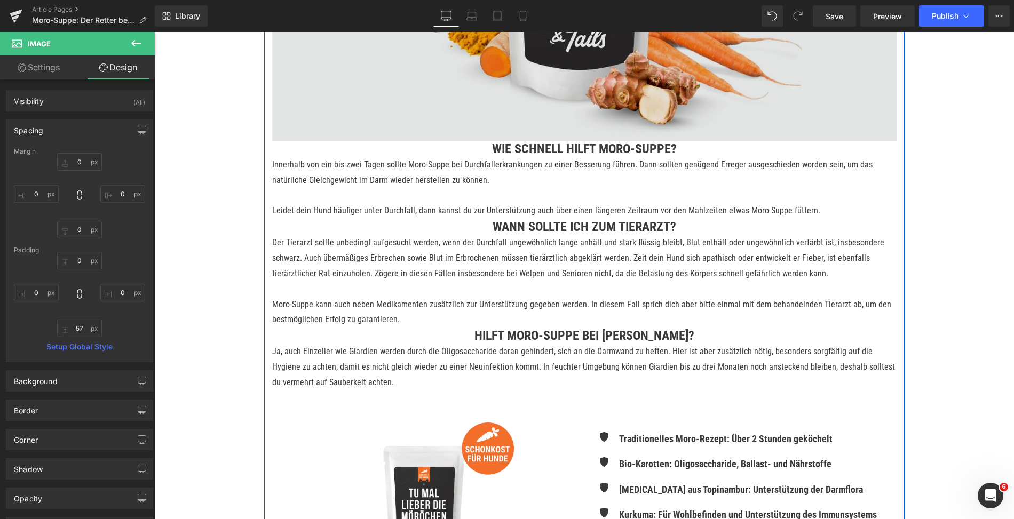
scroll to position [1720, 0]
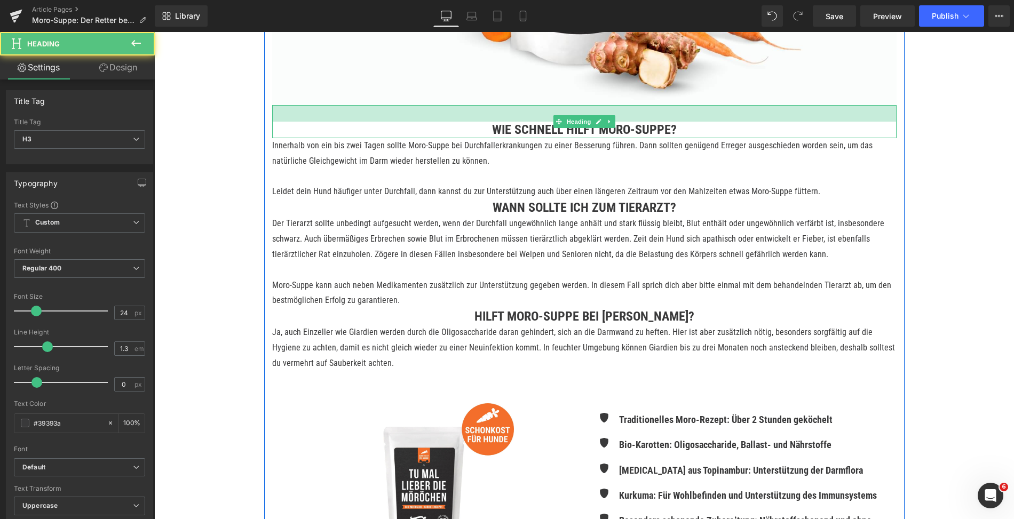
drag, startPoint x: 519, startPoint y: 105, endPoint x: 519, endPoint y: 121, distance: 16.0
click at [519, 121] on div "Wie schnell hilft Moro-Suppe? Heading 31px" at bounding box center [584, 121] width 624 height 33
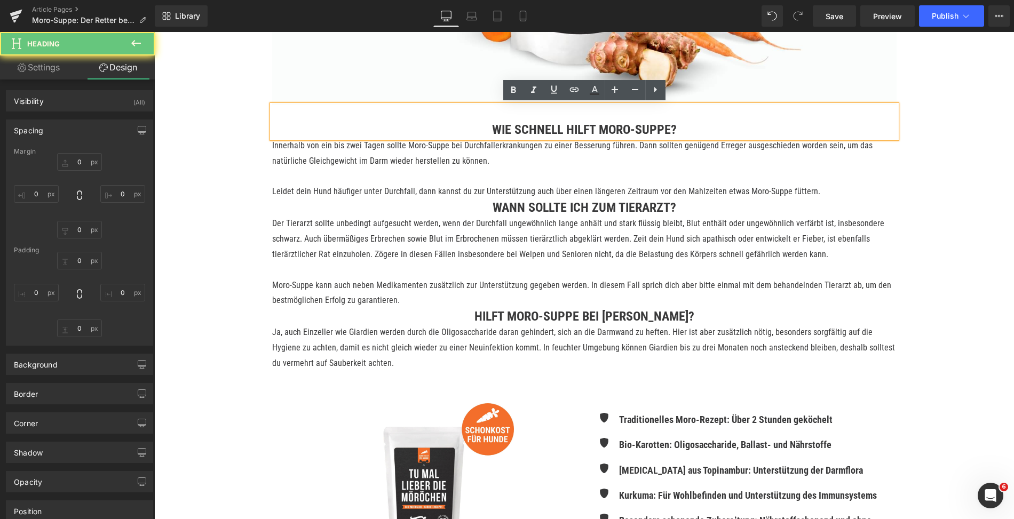
type input "0"
type input "31"
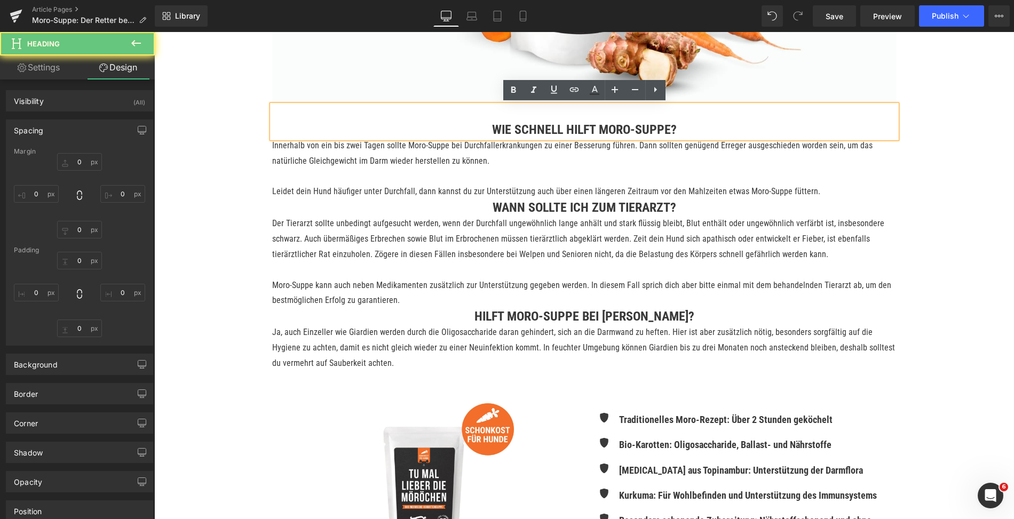
type input "0"
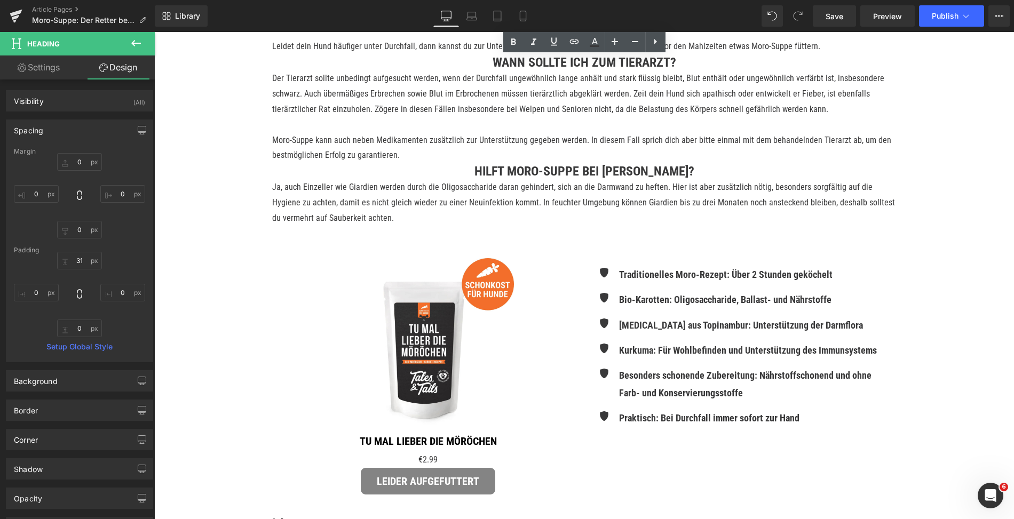
scroll to position [1876, 0]
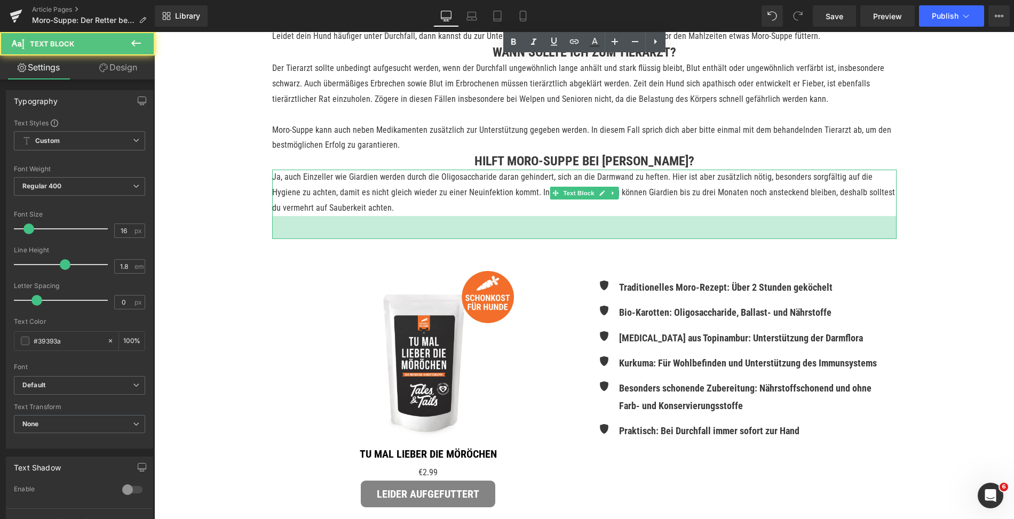
drag, startPoint x: 557, startPoint y: 214, endPoint x: 557, endPoint y: 235, distance: 21.3
click at [557, 236] on div "43px" at bounding box center [584, 227] width 624 height 23
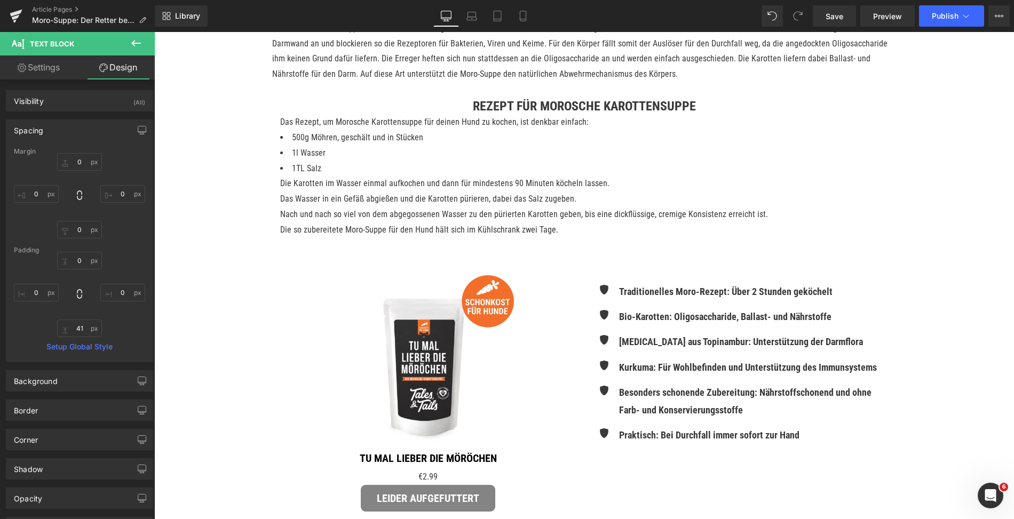
scroll to position [753, 0]
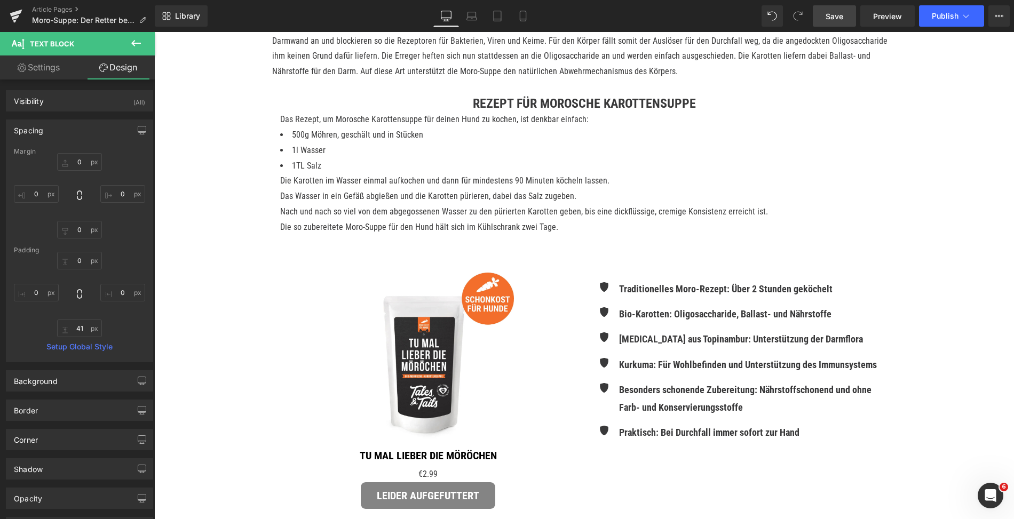
click at [838, 13] on span "Save" at bounding box center [835, 16] width 18 height 11
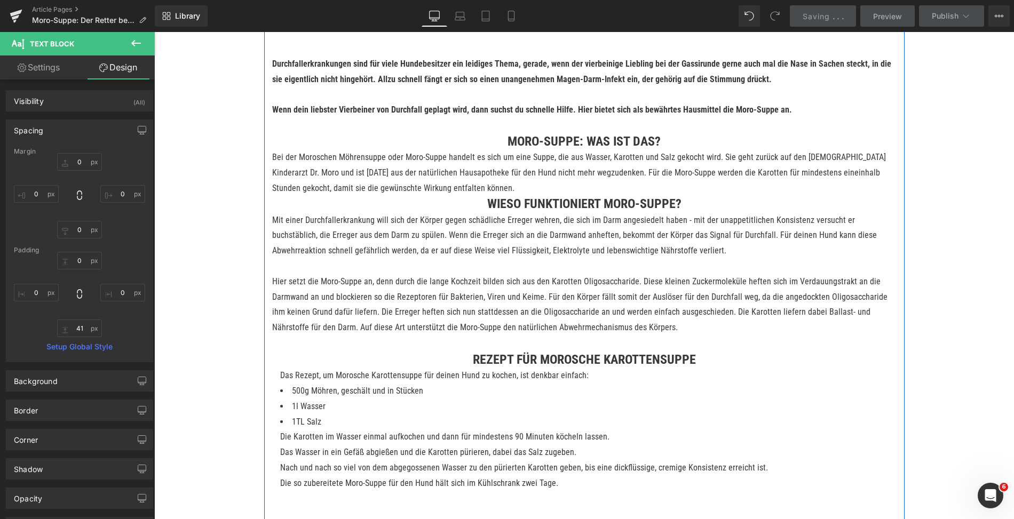
scroll to position [535, 0]
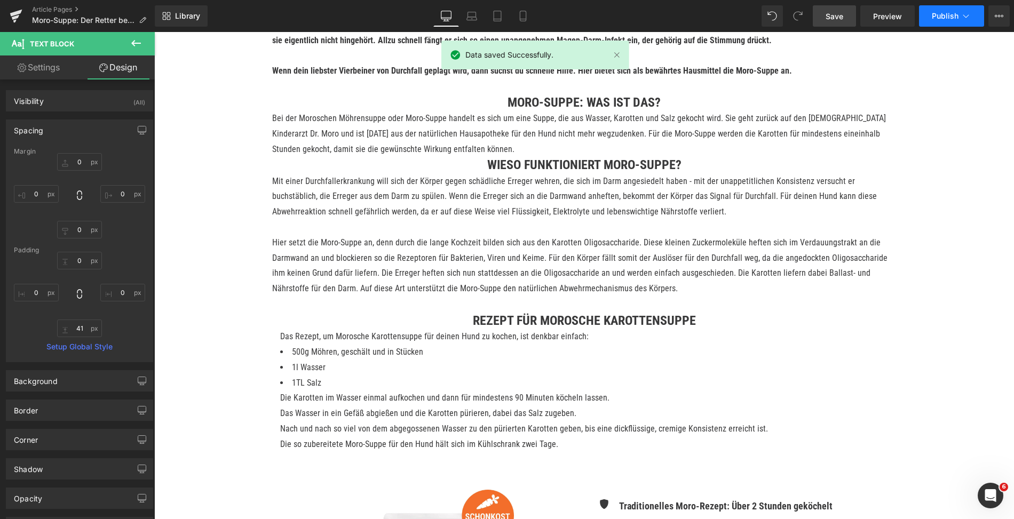
click at [962, 19] on icon at bounding box center [966, 16] width 11 height 11
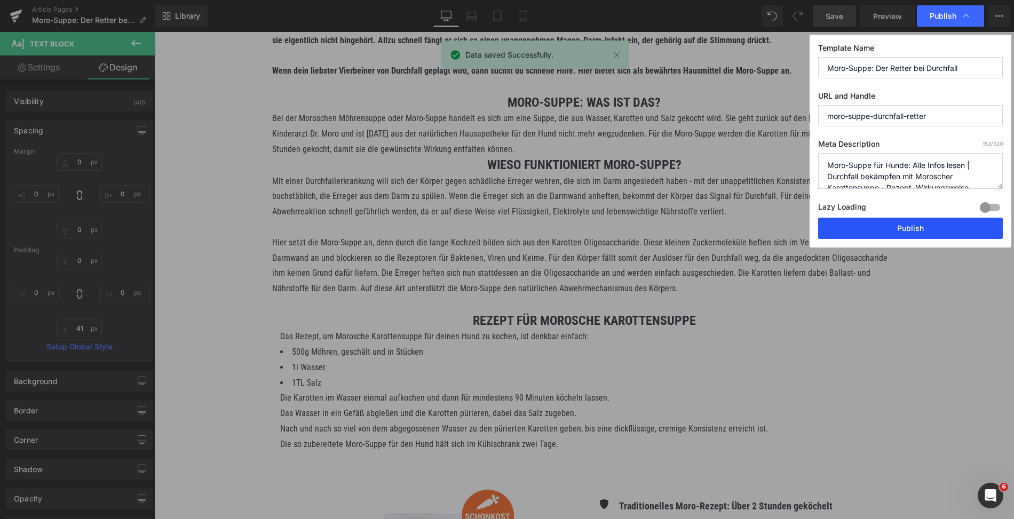
click at [866, 230] on button "Publish" at bounding box center [910, 228] width 185 height 21
